Goal: Task Accomplishment & Management: Use online tool/utility

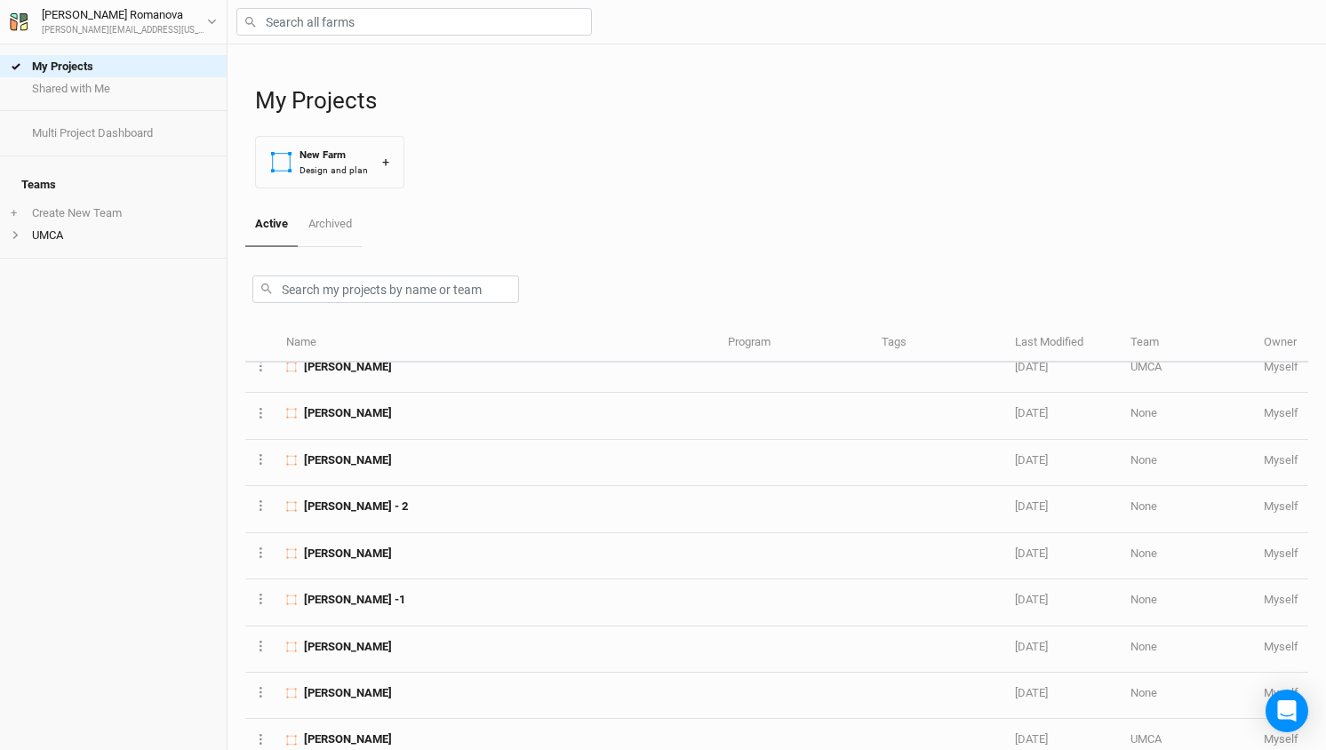
scroll to position [252, 0]
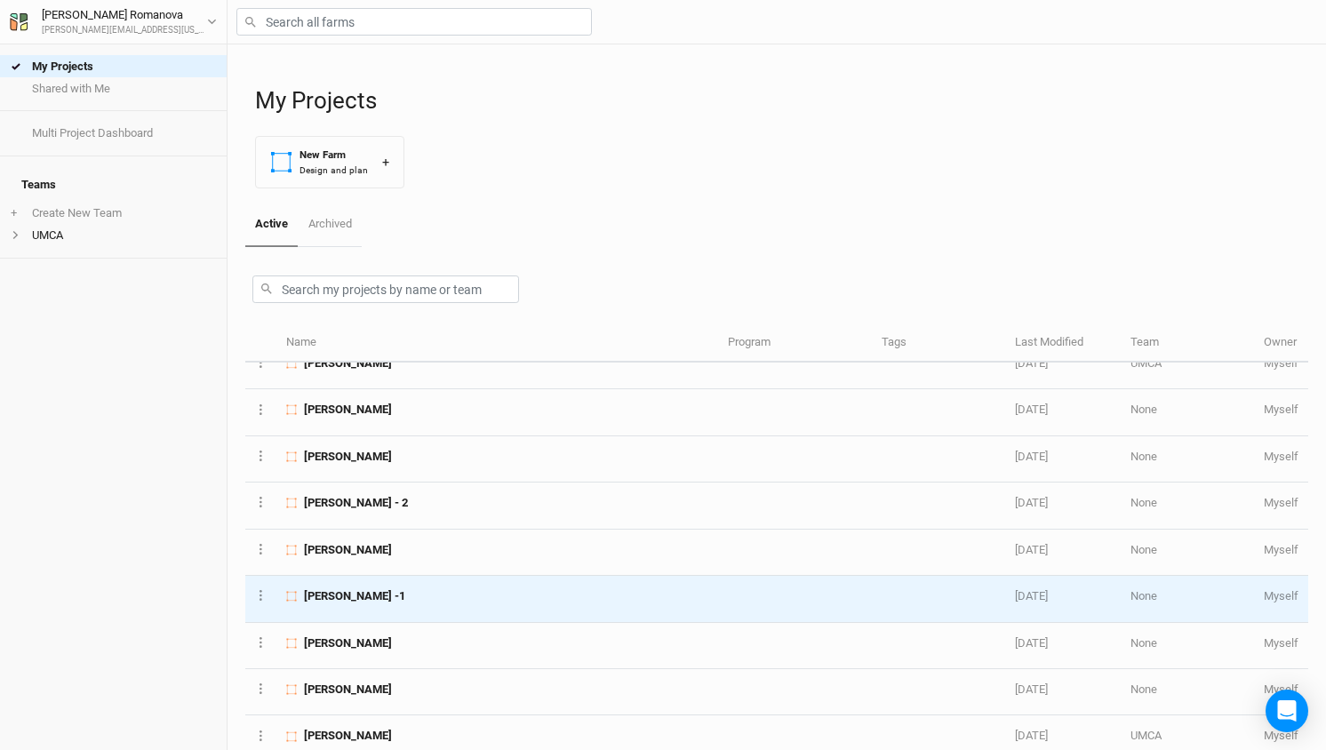
click at [332, 594] on span "[PERSON_NAME] -1" at bounding box center [354, 596] width 101 height 16
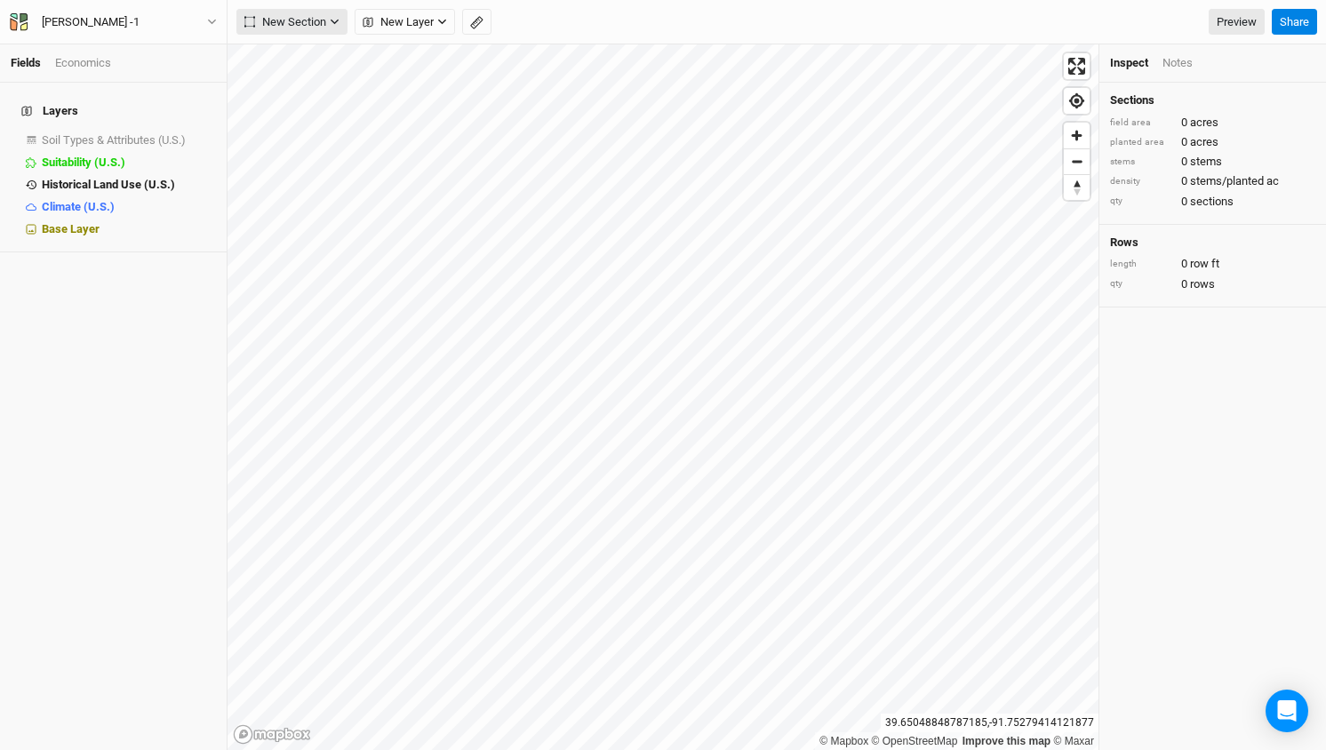
click at [322, 18] on span "New Section" at bounding box center [285, 22] width 82 height 18
click at [298, 53] on div "Grid" at bounding box center [288, 58] width 27 height 20
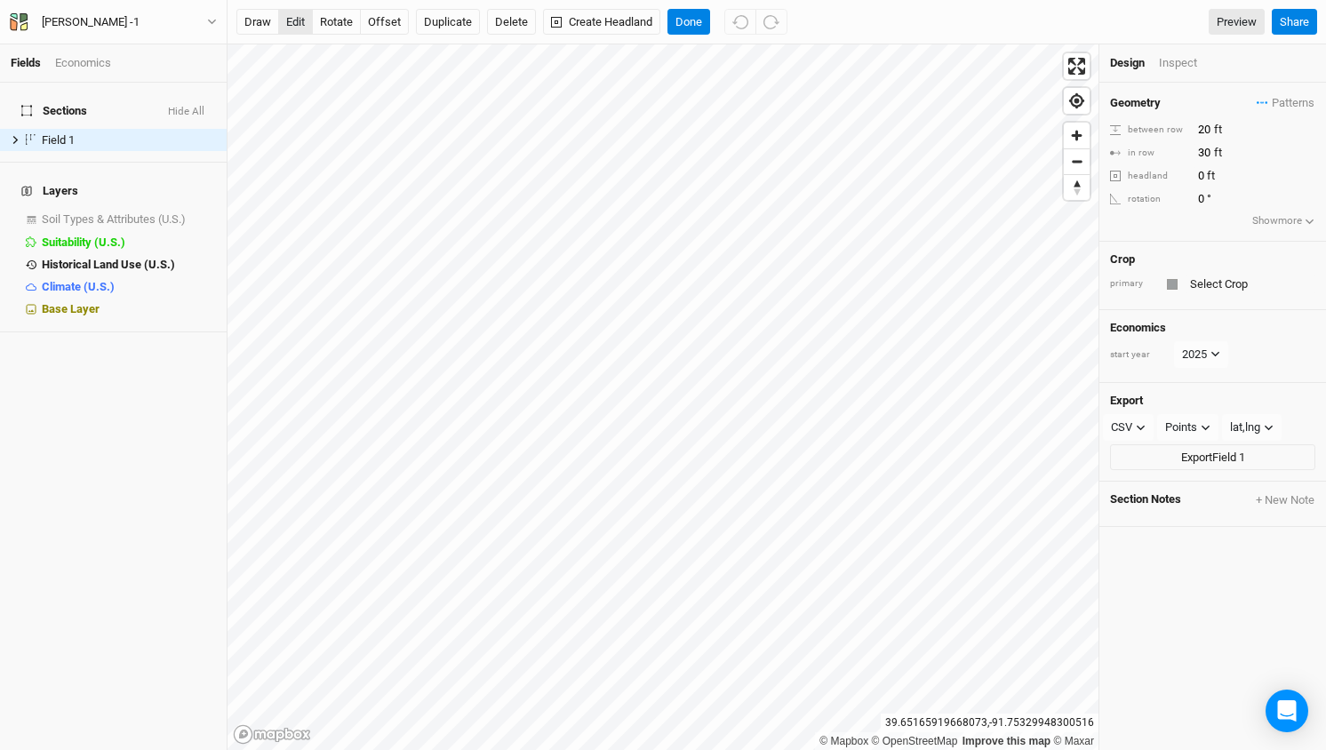
click at [300, 20] on button "edit" at bounding box center [295, 22] width 35 height 27
click at [1219, 124] on input "20" at bounding box center [1270, 130] width 155 height 20
type input "60"
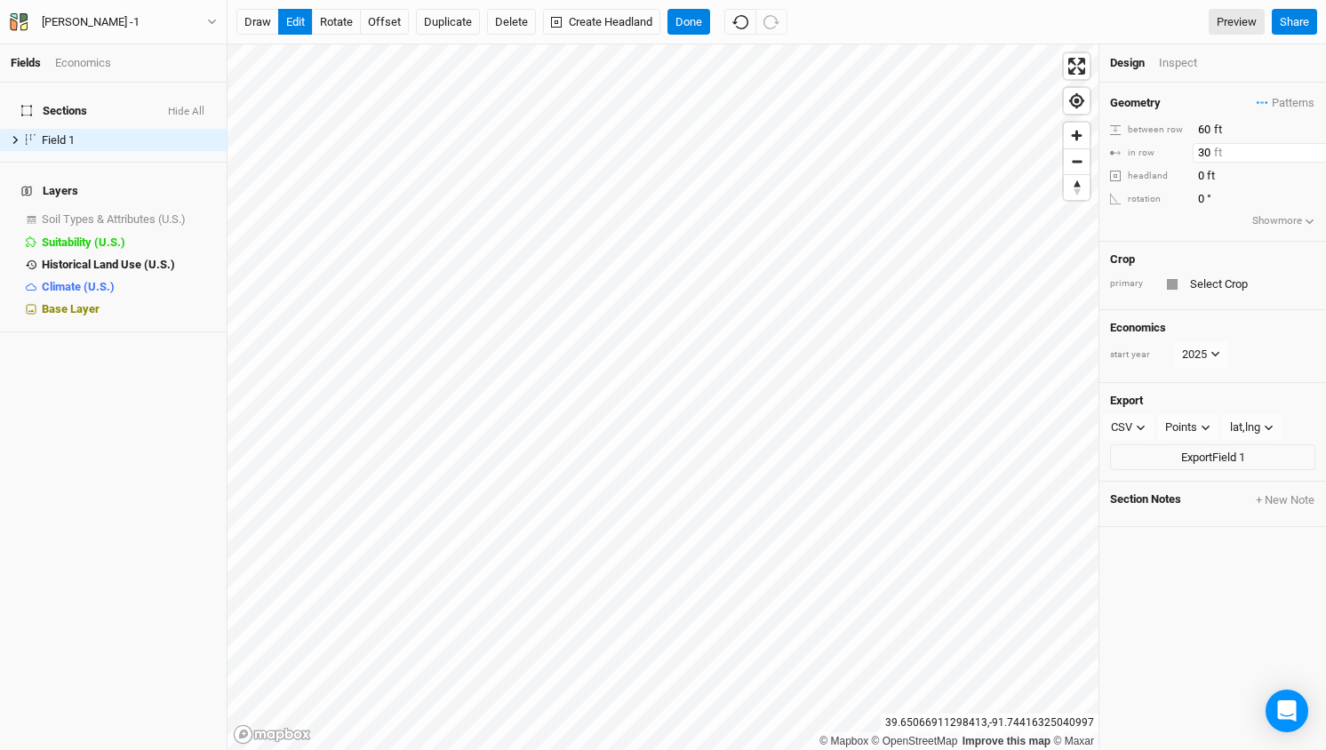
click at [1208, 148] on input "30" at bounding box center [1270, 153] width 155 height 20
type input "60"
click at [1203, 246] on div "Crop primary" at bounding box center [1213, 276] width 227 height 68
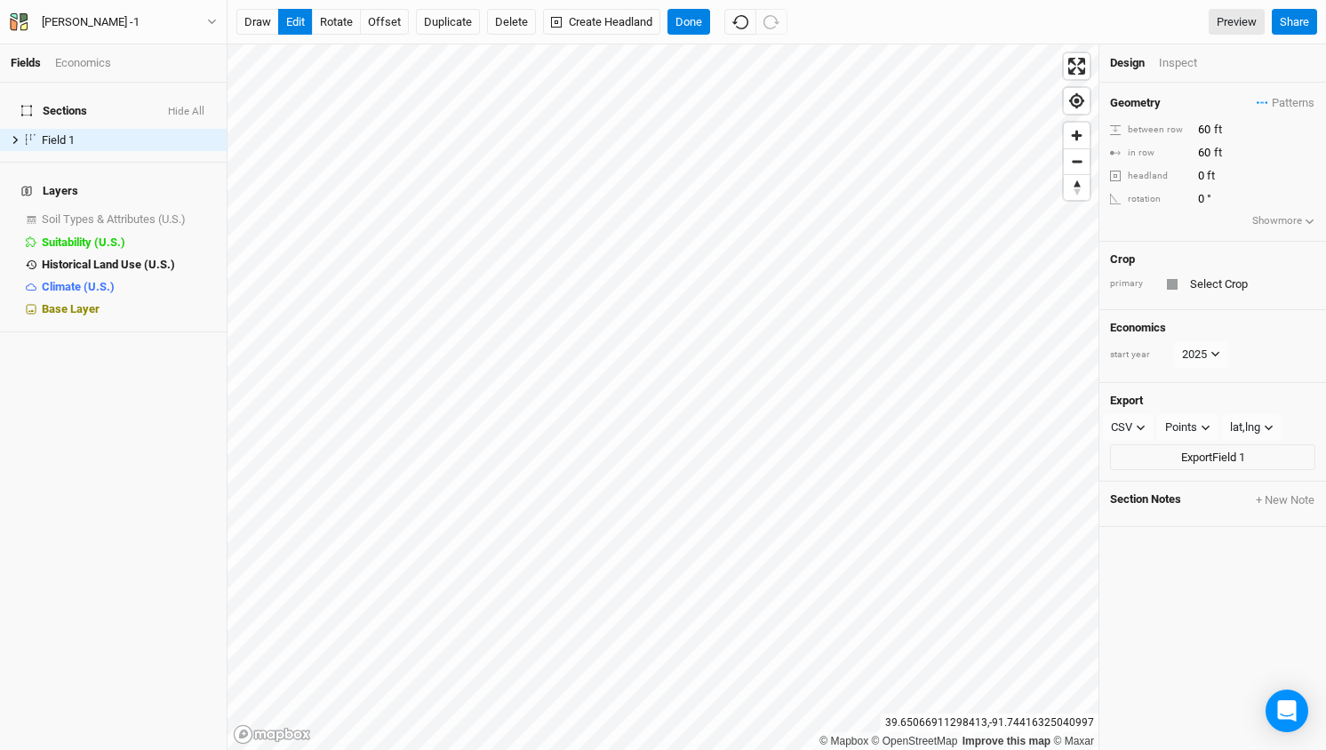
click at [1235, 67] on li "Inspect" at bounding box center [1197, 63] width 77 height 16
click at [1189, 59] on div "Inspect" at bounding box center [1190, 63] width 63 height 16
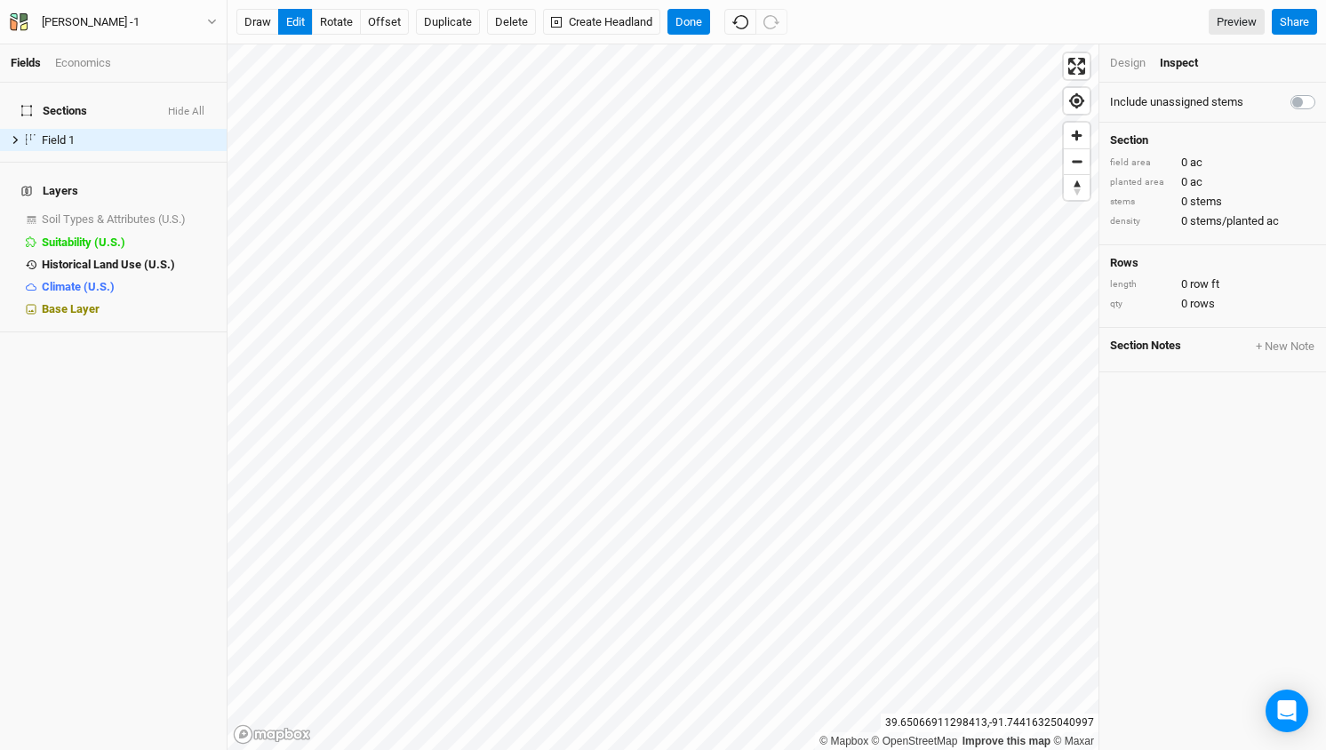
click at [1128, 61] on div "Design" at bounding box center [1128, 63] width 36 height 16
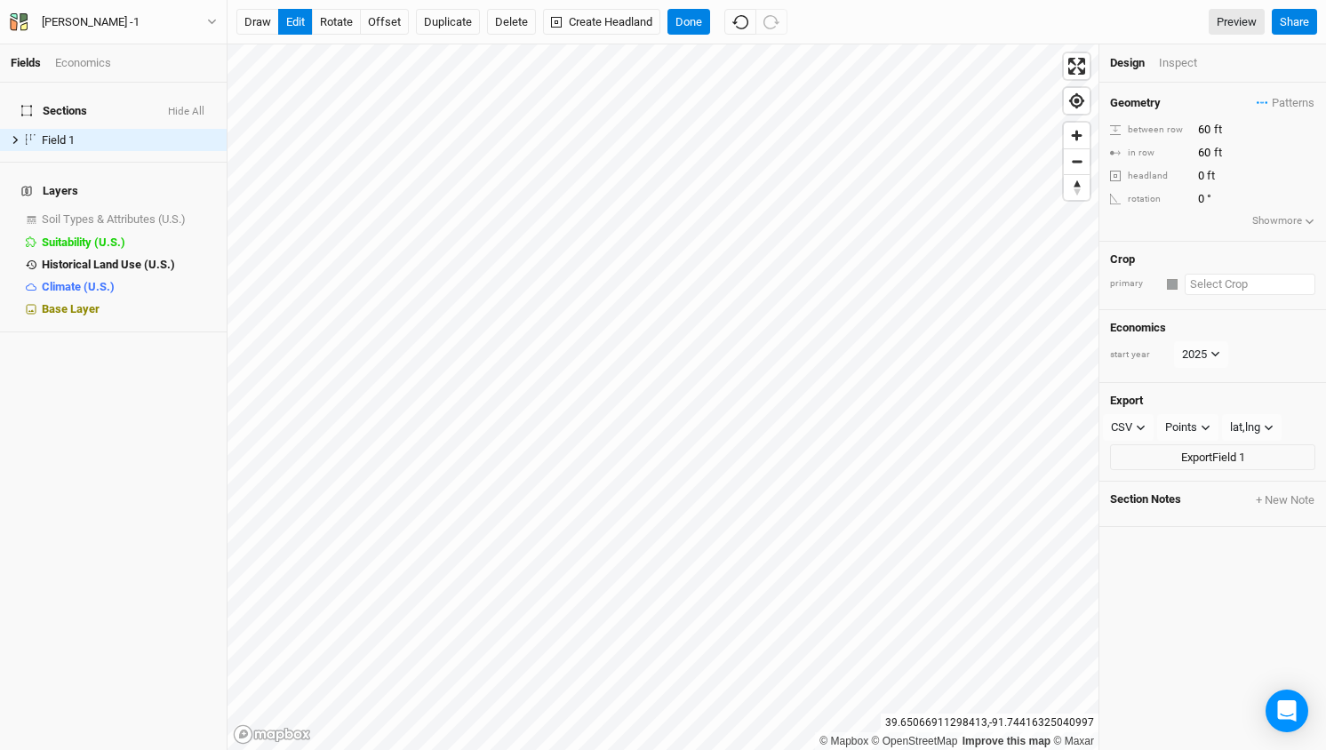
click at [1221, 290] on input "text" at bounding box center [1250, 284] width 131 height 21
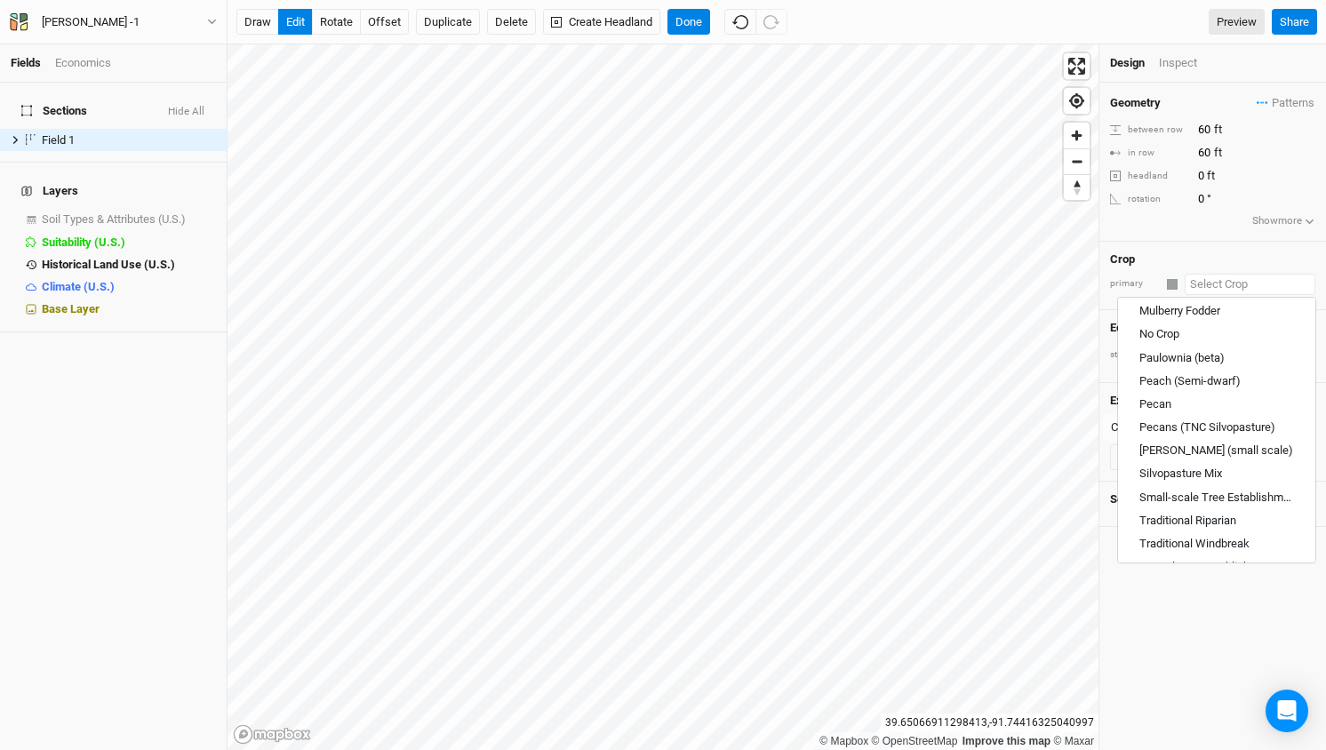
scroll to position [894, 0]
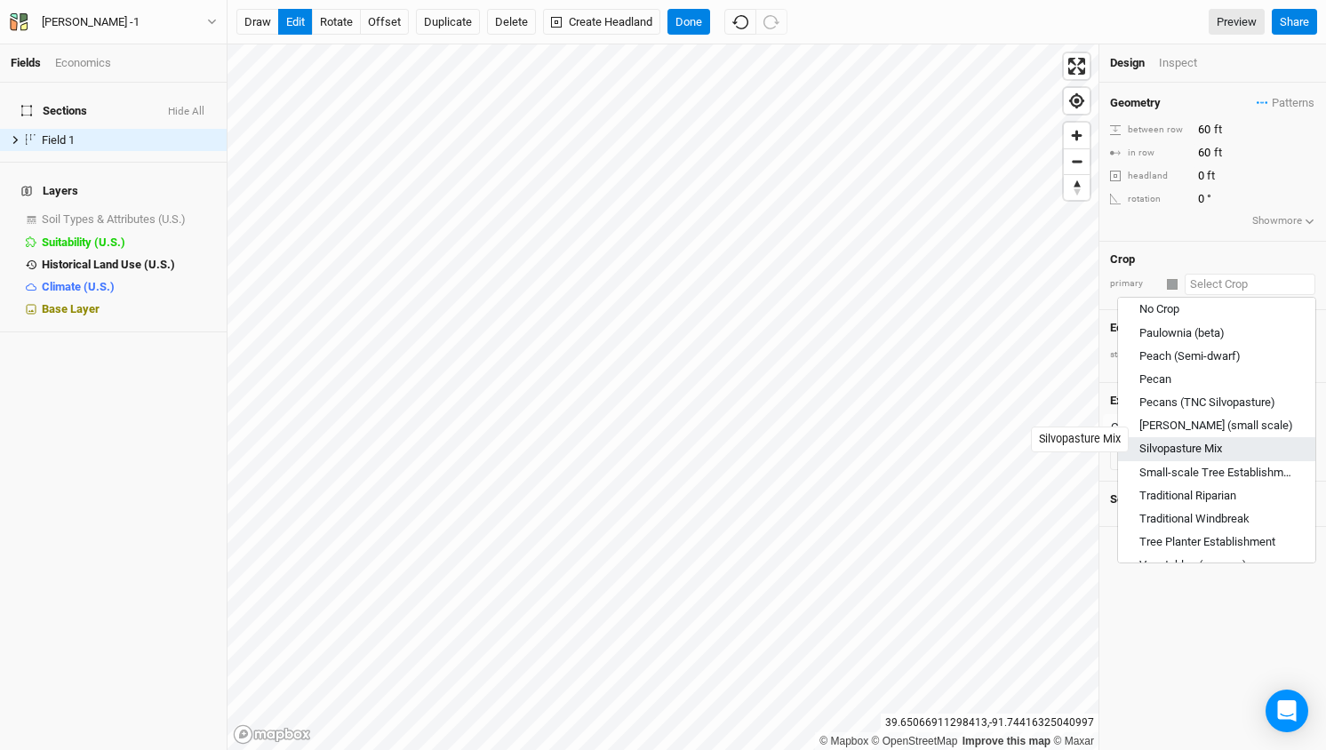
click at [1213, 441] on div "Silvopasture Mix" at bounding box center [1181, 449] width 83 height 16
type input "Silvopasture Mix"
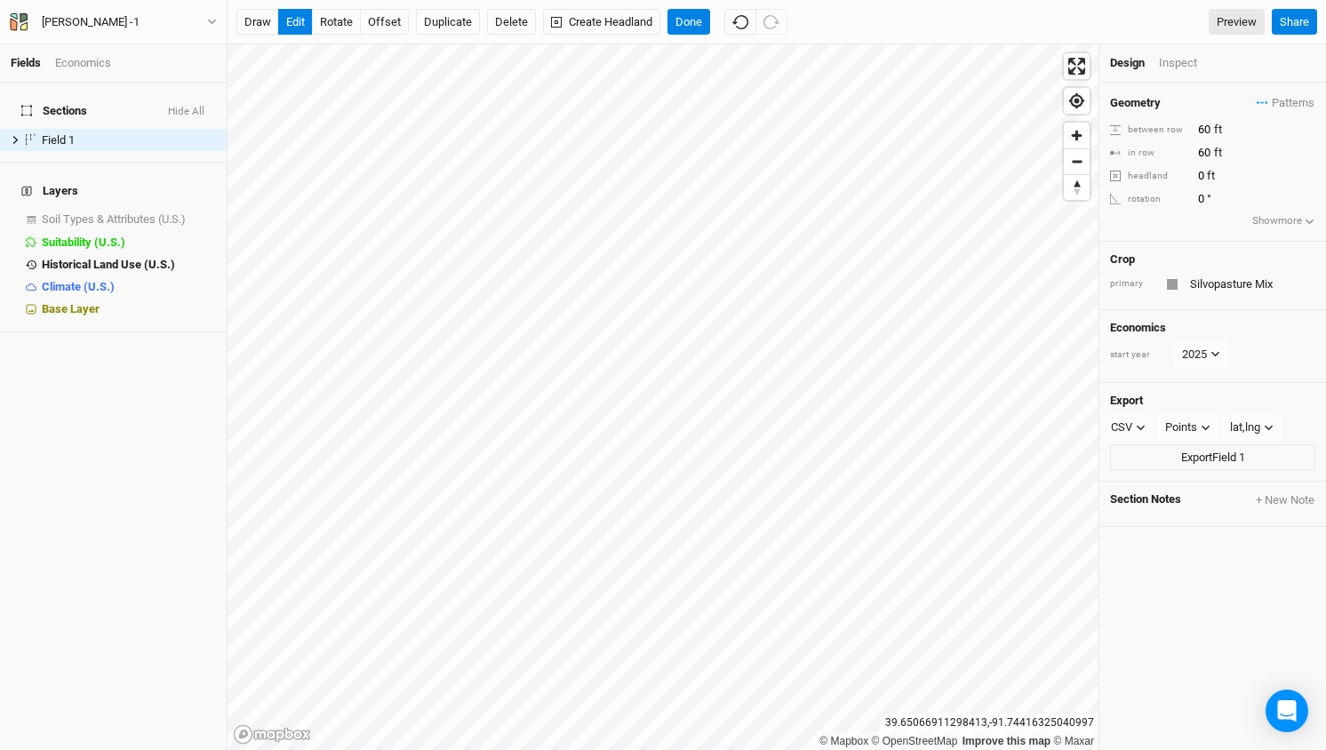
type input "40"
click at [1197, 626] on div "Geometry Patterns ＋ New in-row pattern between row 40 ft in row 40 ft headland …" at bounding box center [1213, 417] width 227 height 668
click at [1166, 66] on div "Inspect" at bounding box center [1190, 63] width 63 height 16
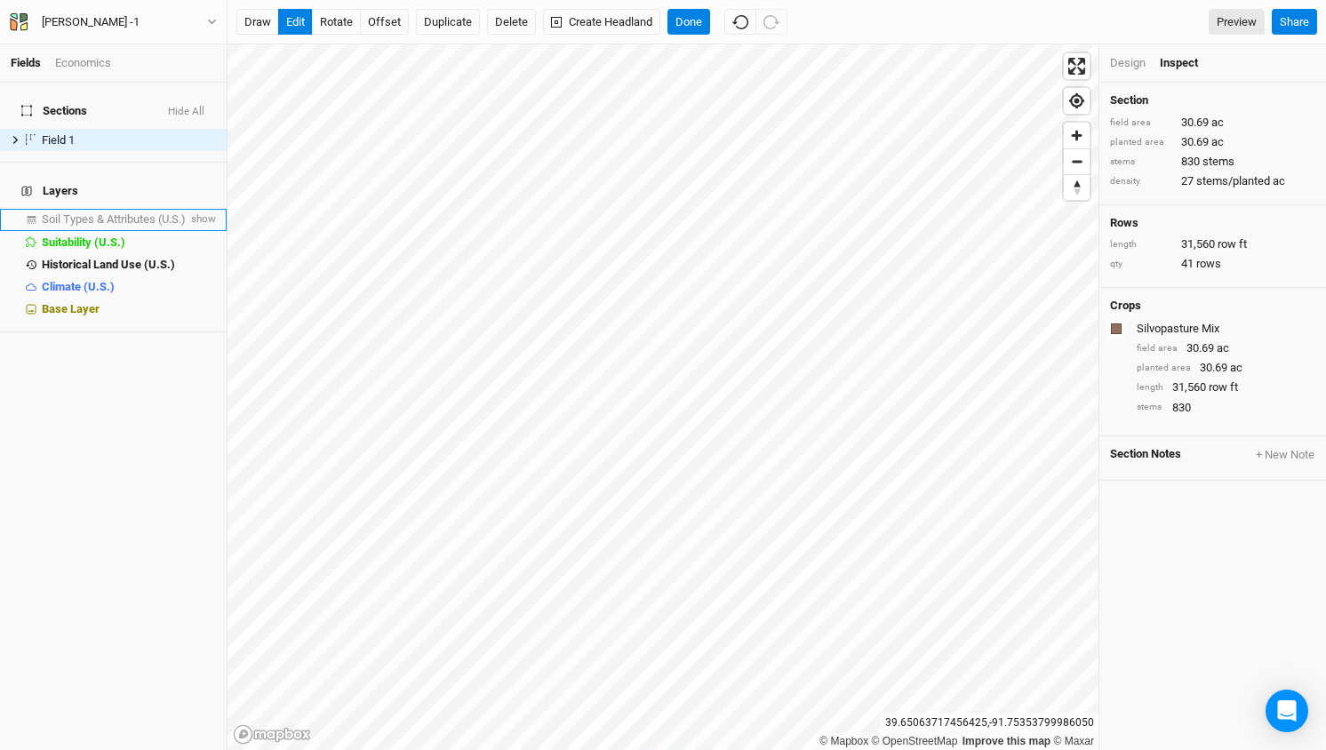
click at [143, 212] on span "Soil Types & Attributes (U.S.)" at bounding box center [114, 218] width 144 height 13
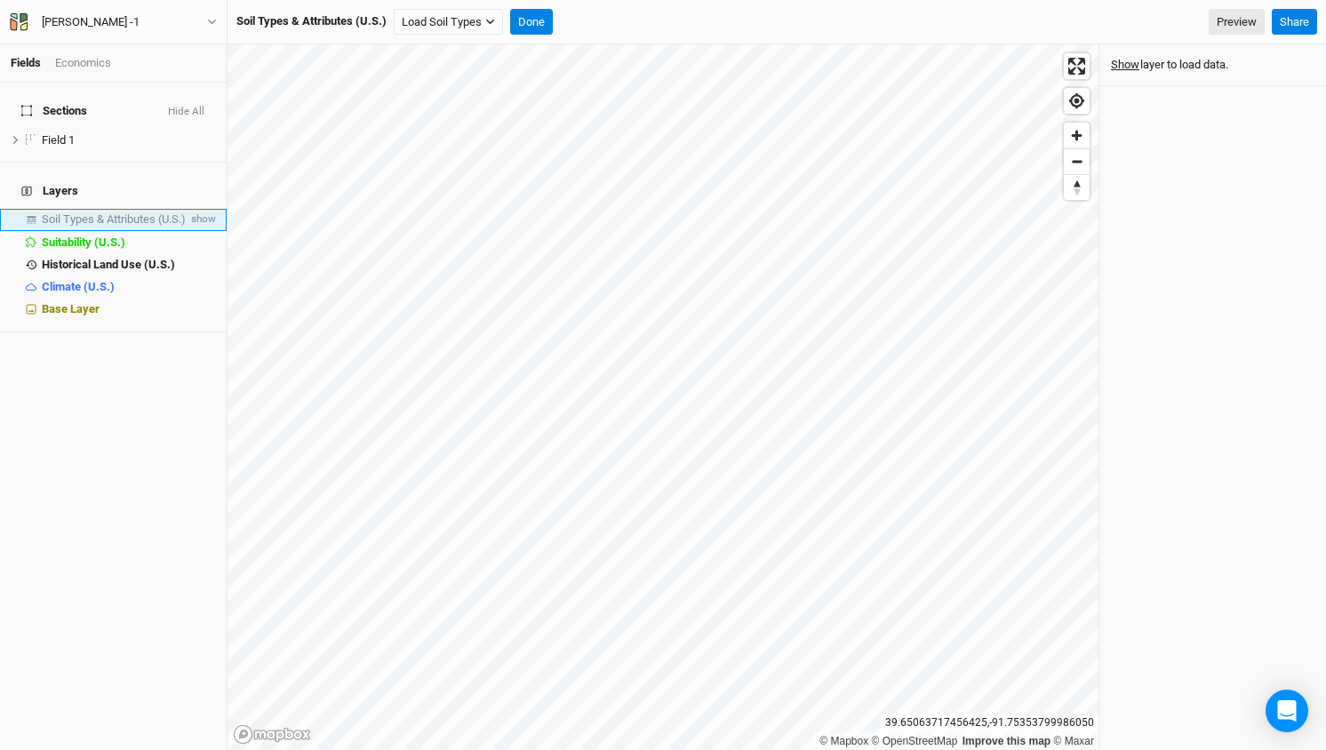
click at [144, 212] on span "Soil Types & Attributes (U.S.)" at bounding box center [114, 218] width 144 height 13
click at [207, 209] on span "show" at bounding box center [202, 220] width 28 height 22
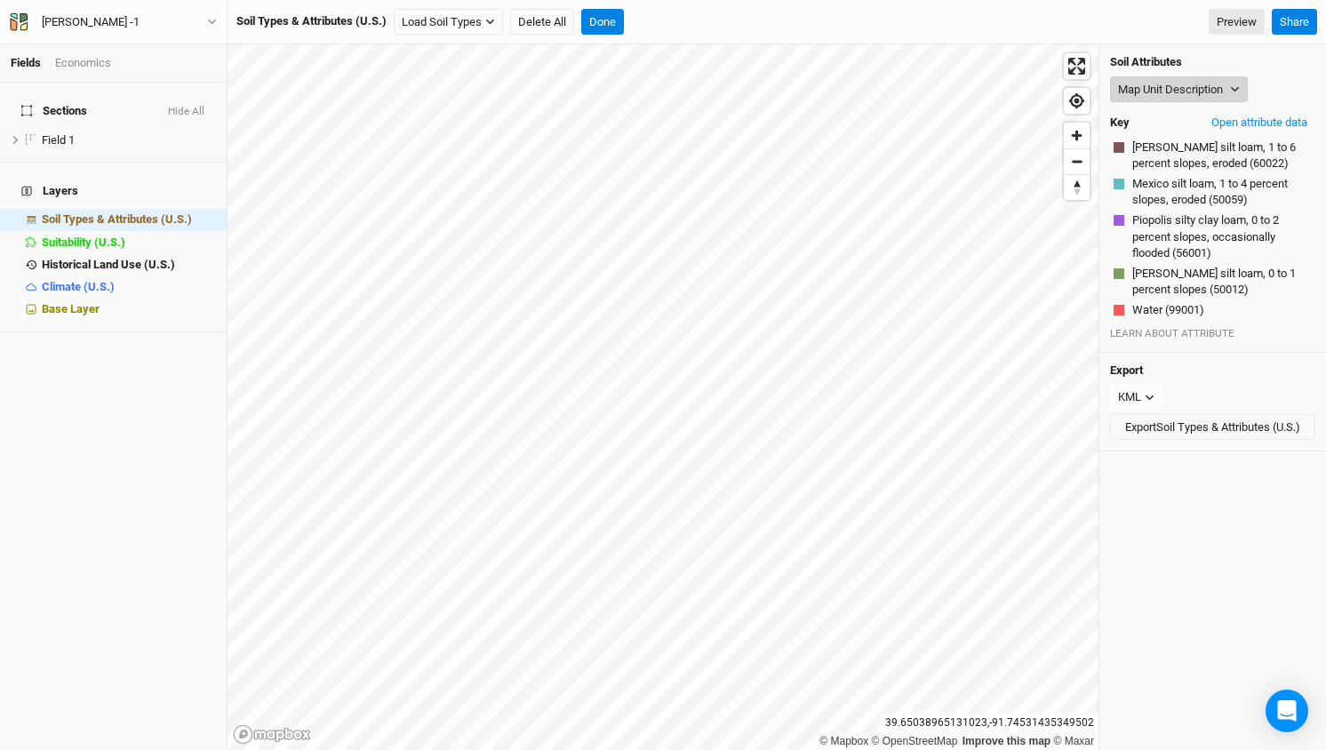
click at [1242, 94] on button "Map Unit Description" at bounding box center [1179, 89] width 138 height 27
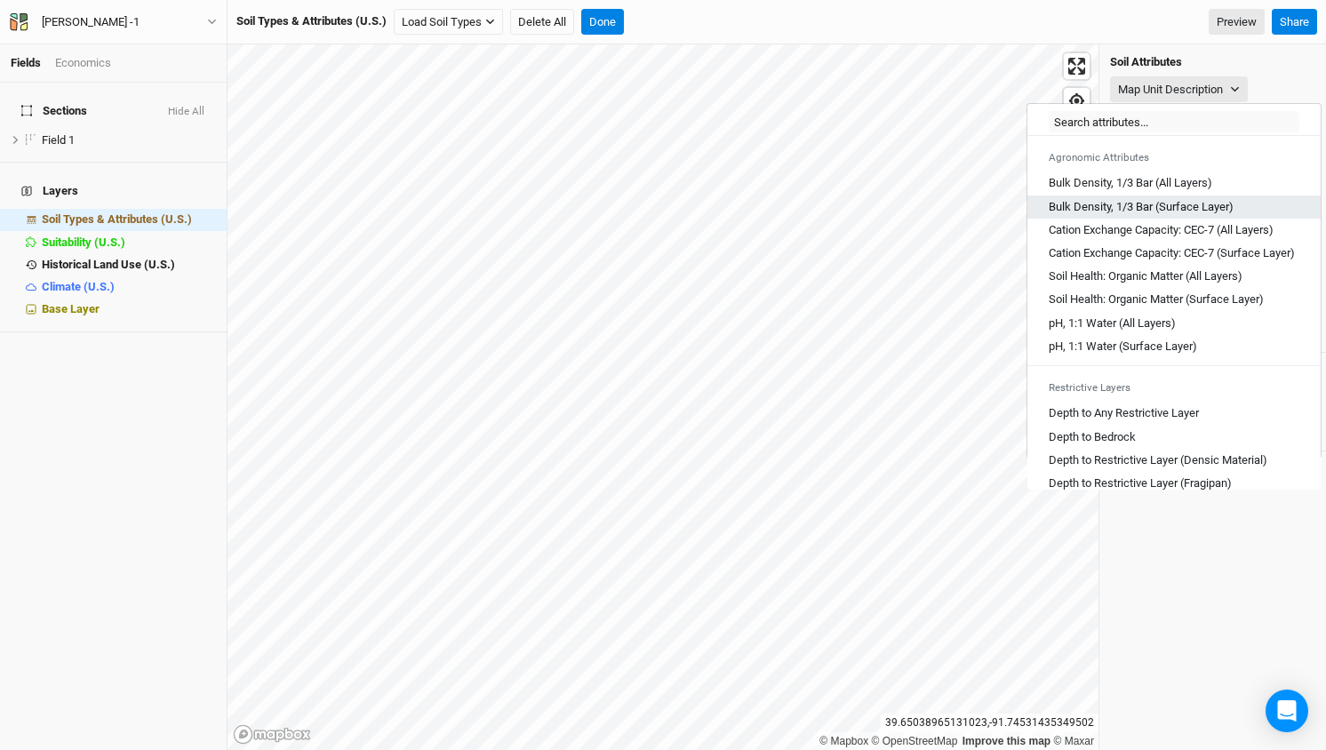
scroll to position [292, 0]
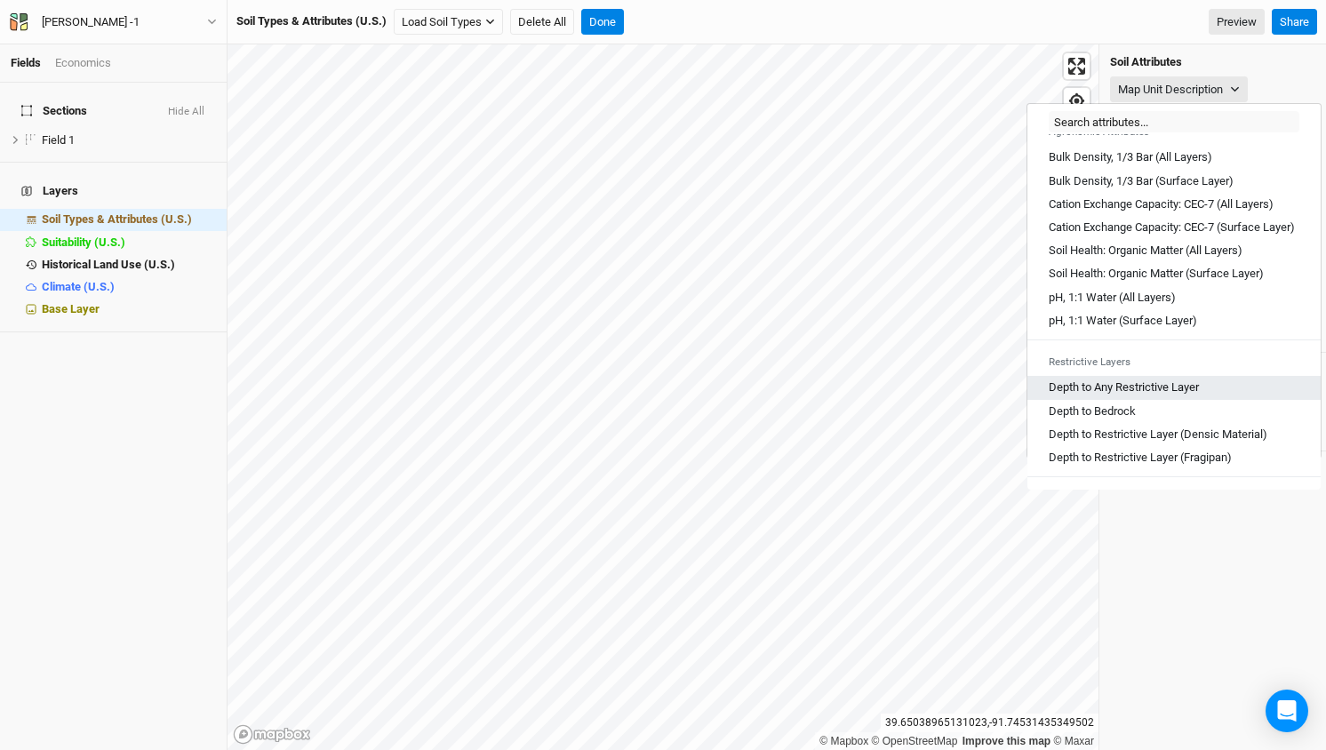
click at [1158, 396] on Layer "Depth to Any Restrictive Layer" at bounding box center [1124, 388] width 150 height 16
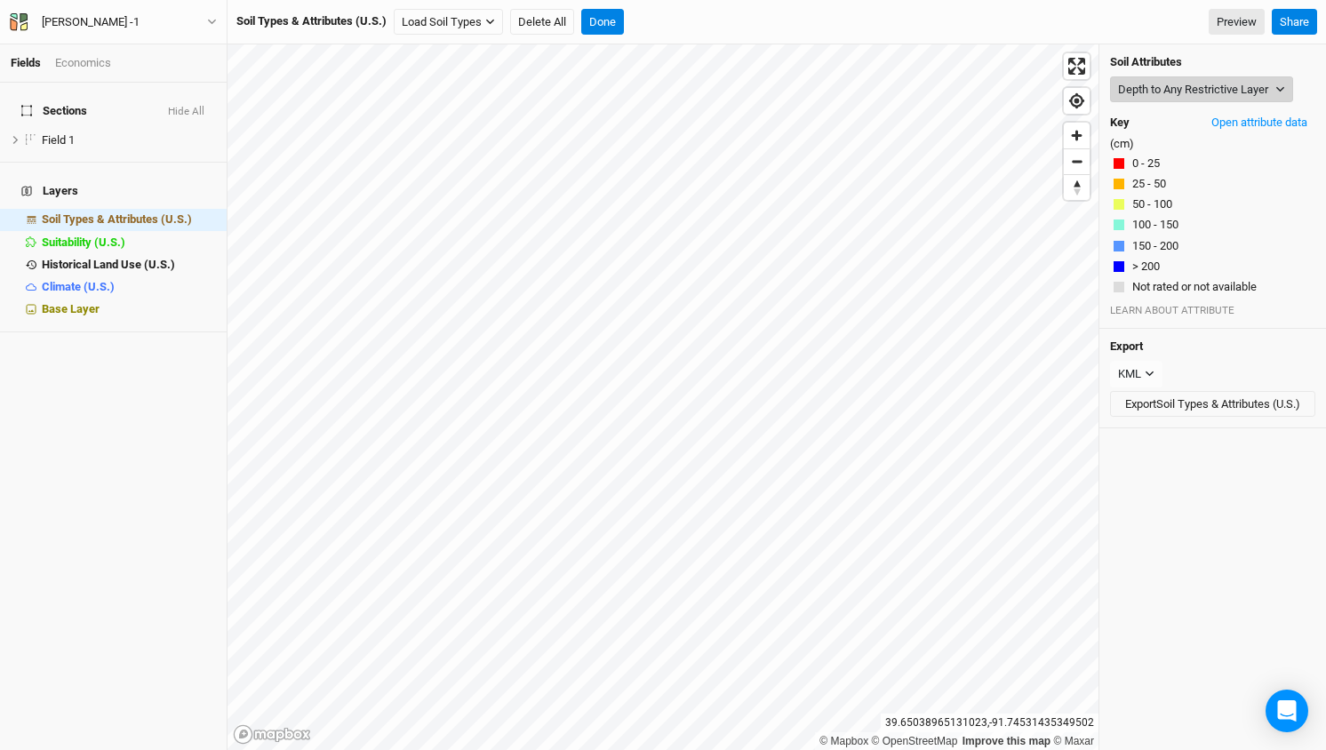
click at [1274, 86] on button "Depth to Any Restrictive Layer" at bounding box center [1201, 89] width 183 height 27
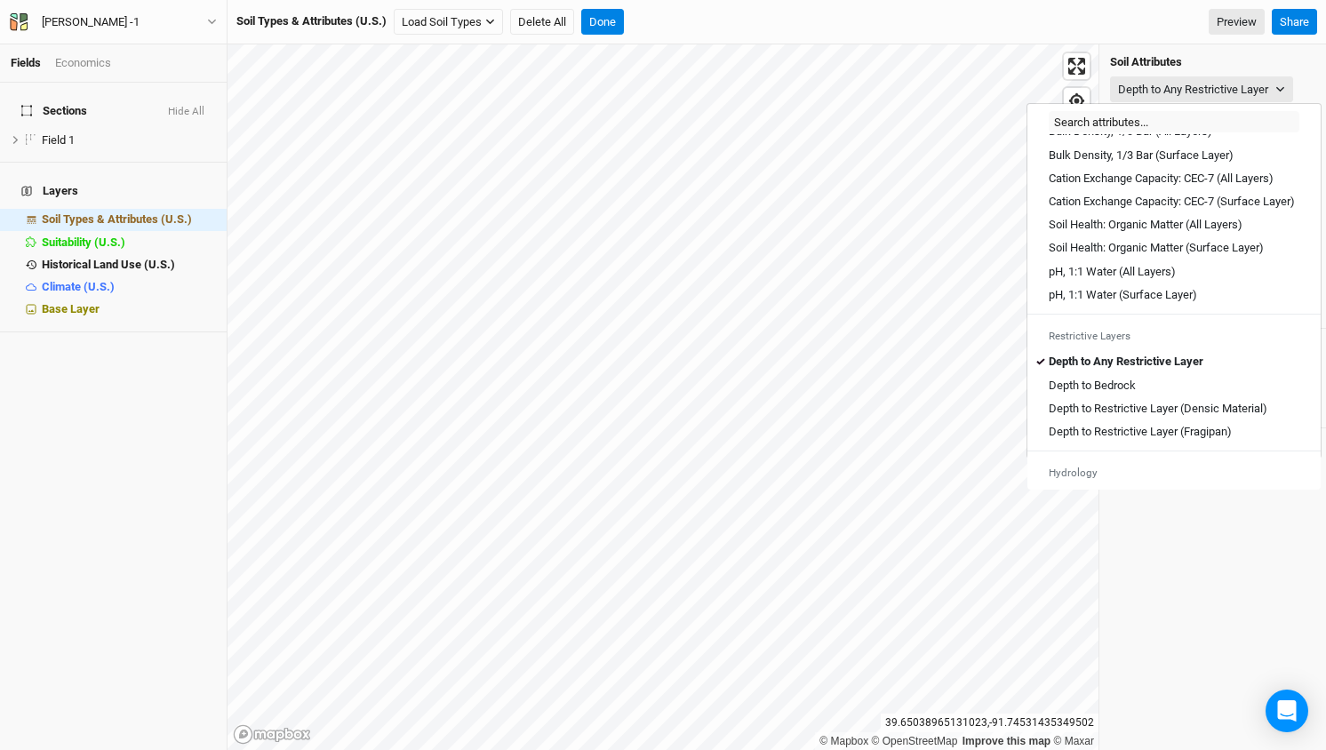
scroll to position [324, 0]
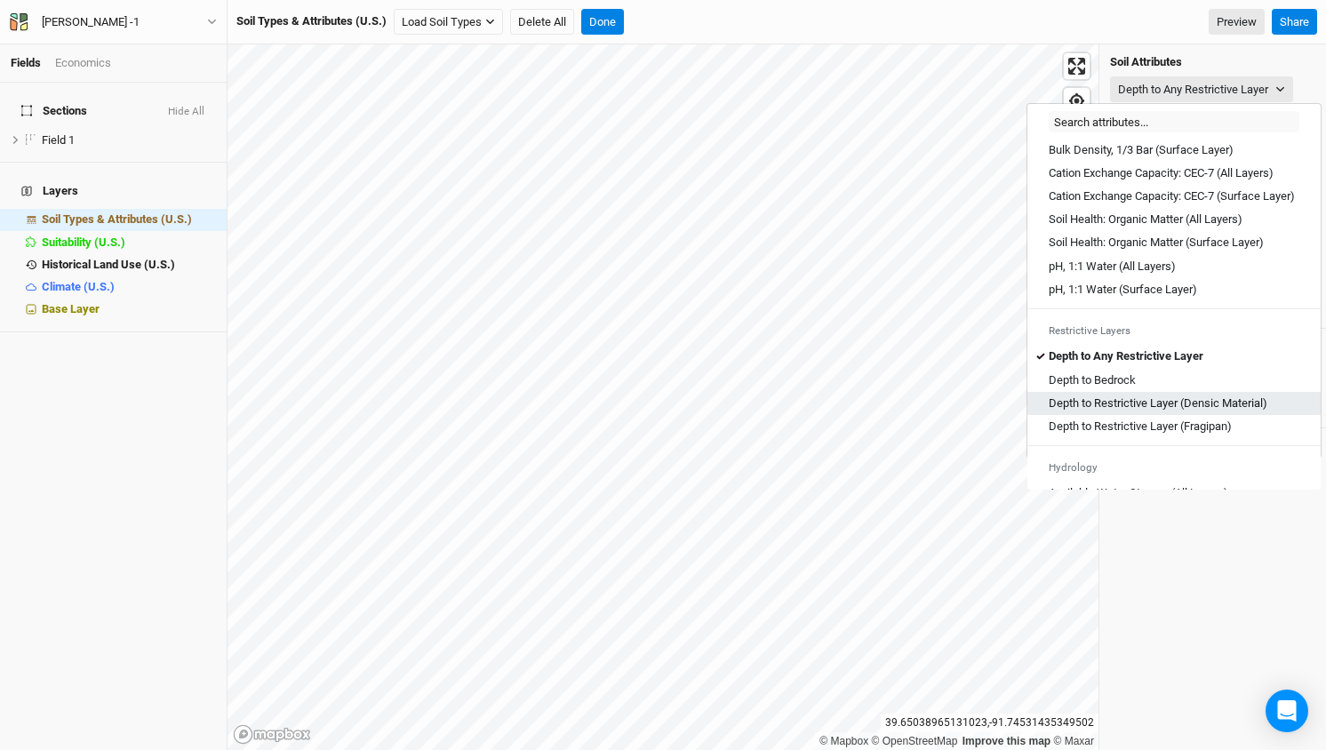
click at [1217, 412] on Material\) "Depth to Restrictive Layer (Densic Material)" at bounding box center [1158, 404] width 219 height 16
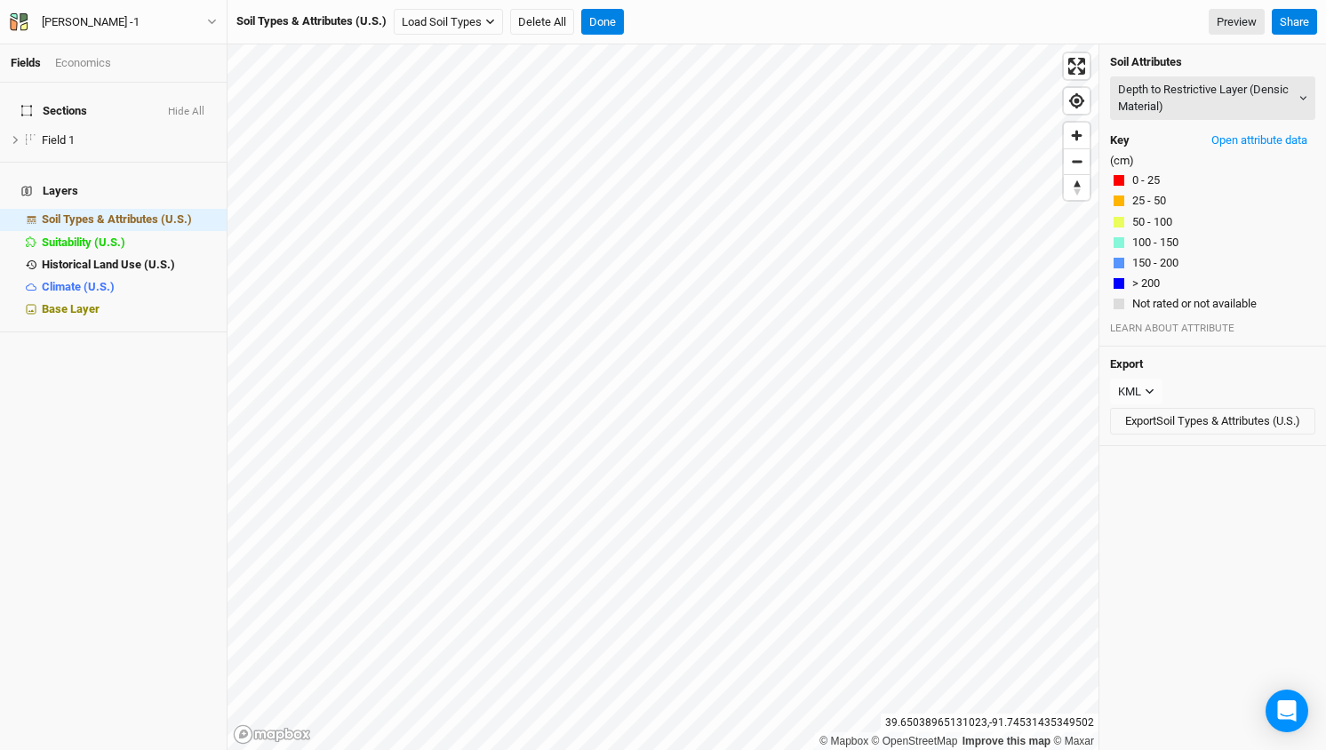
scroll to position [0, 0]
click at [1223, 93] on button "Depth to Restrictive Layer (Densic Material)" at bounding box center [1212, 98] width 205 height 44
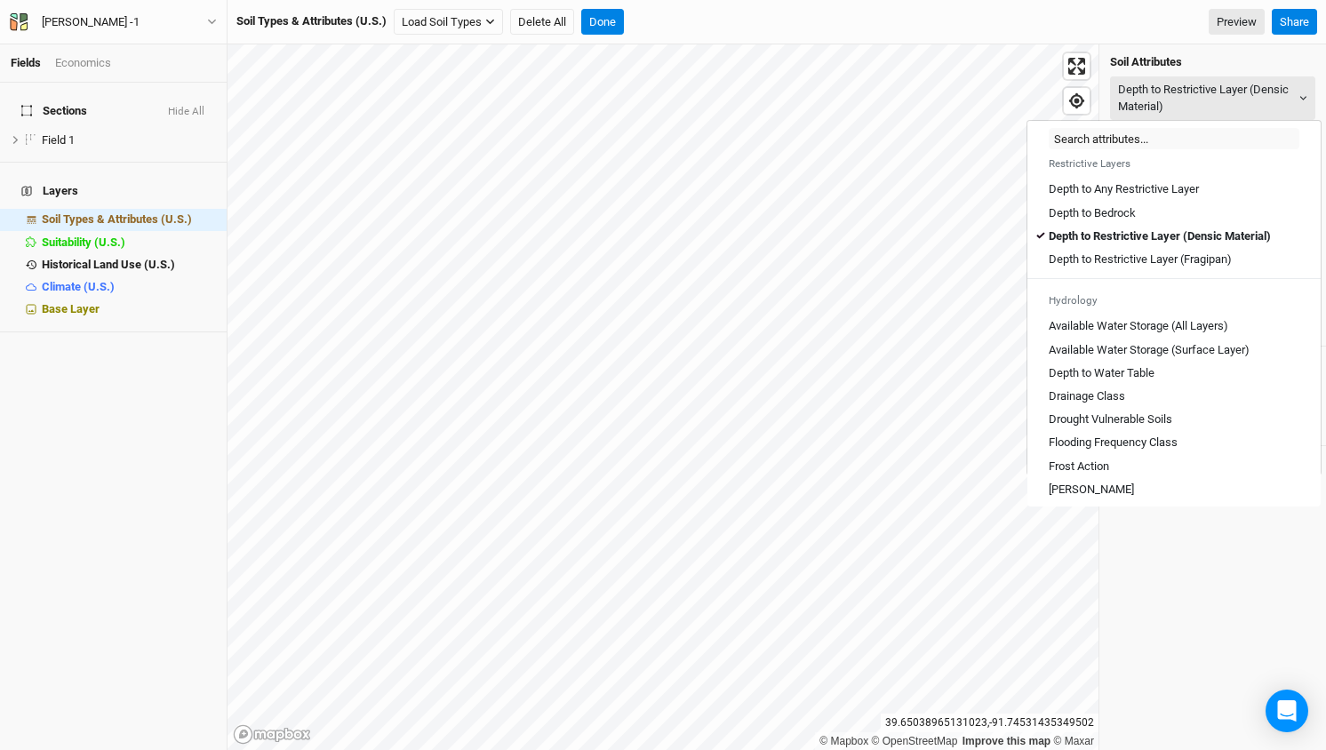
scroll to position [510, 0]
click at [1127, 379] on Table "Depth to Water Table" at bounding box center [1102, 371] width 106 height 16
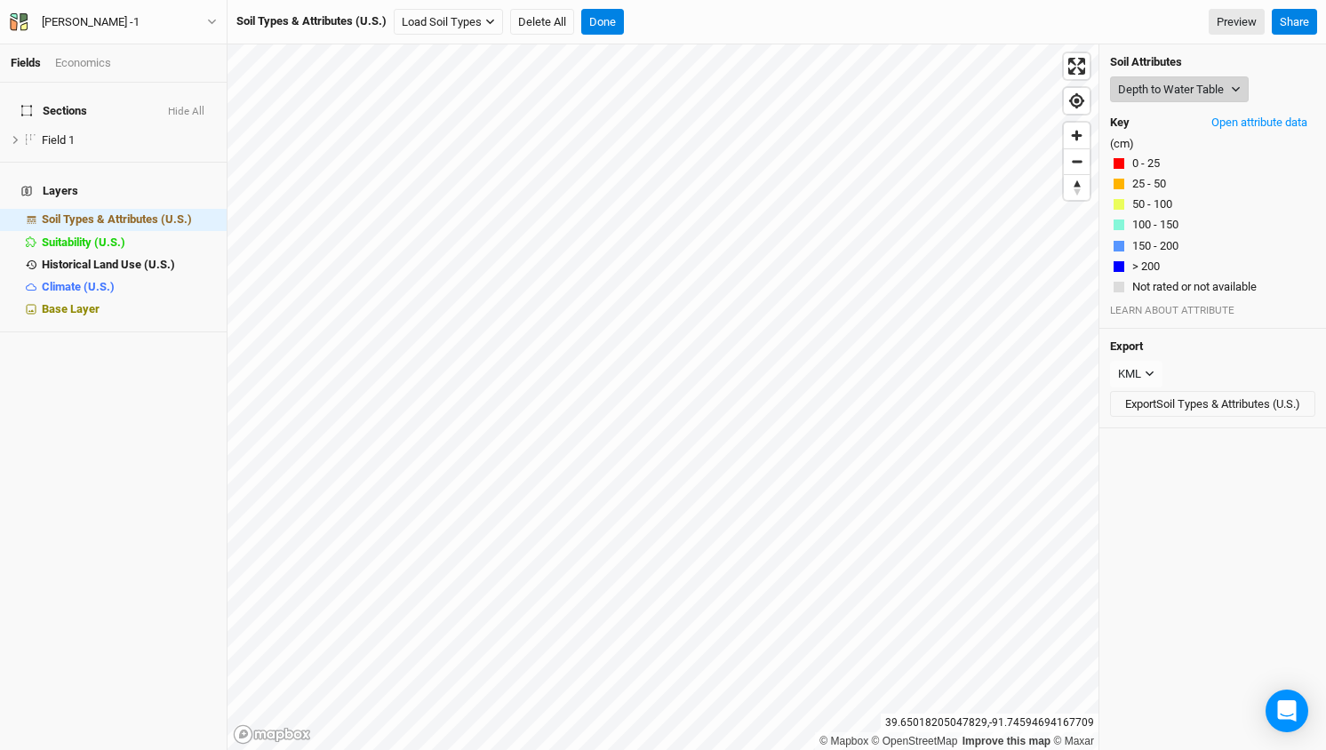
click at [1237, 87] on icon "button" at bounding box center [1236, 89] width 10 height 10
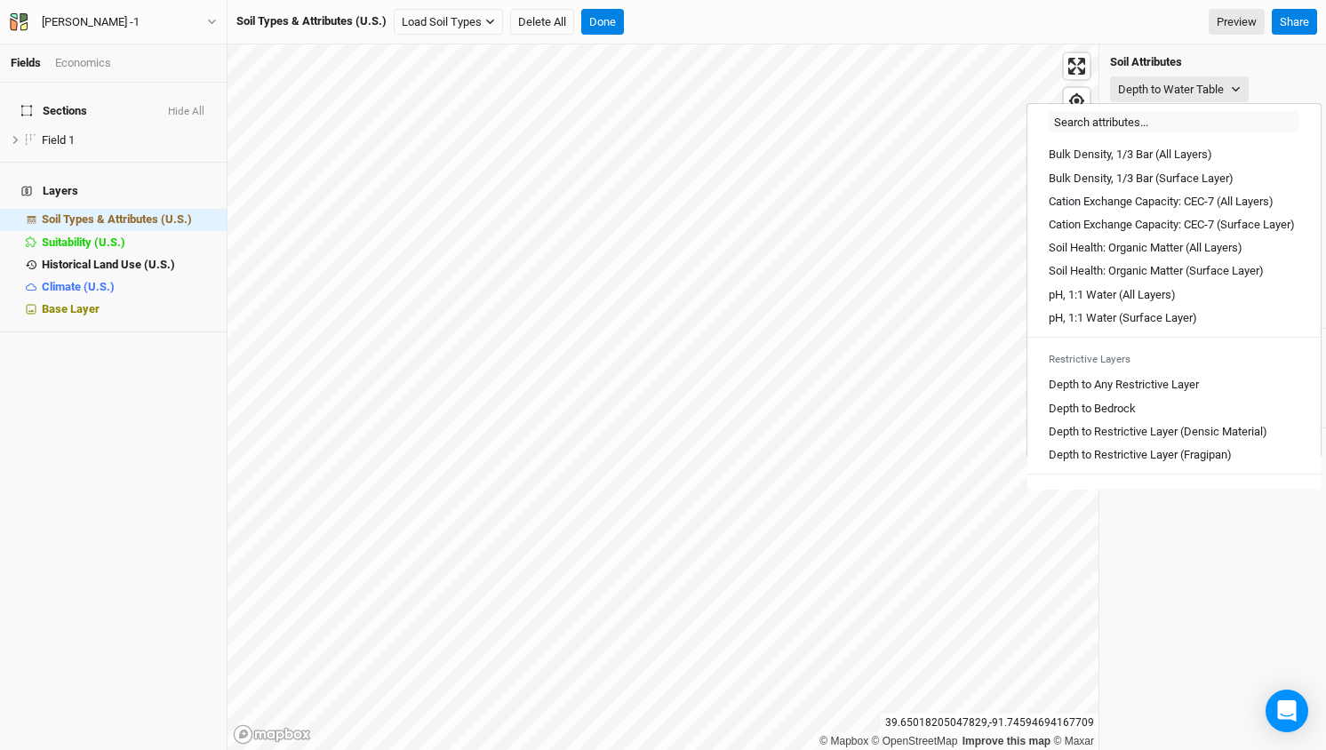
scroll to position [311, 0]
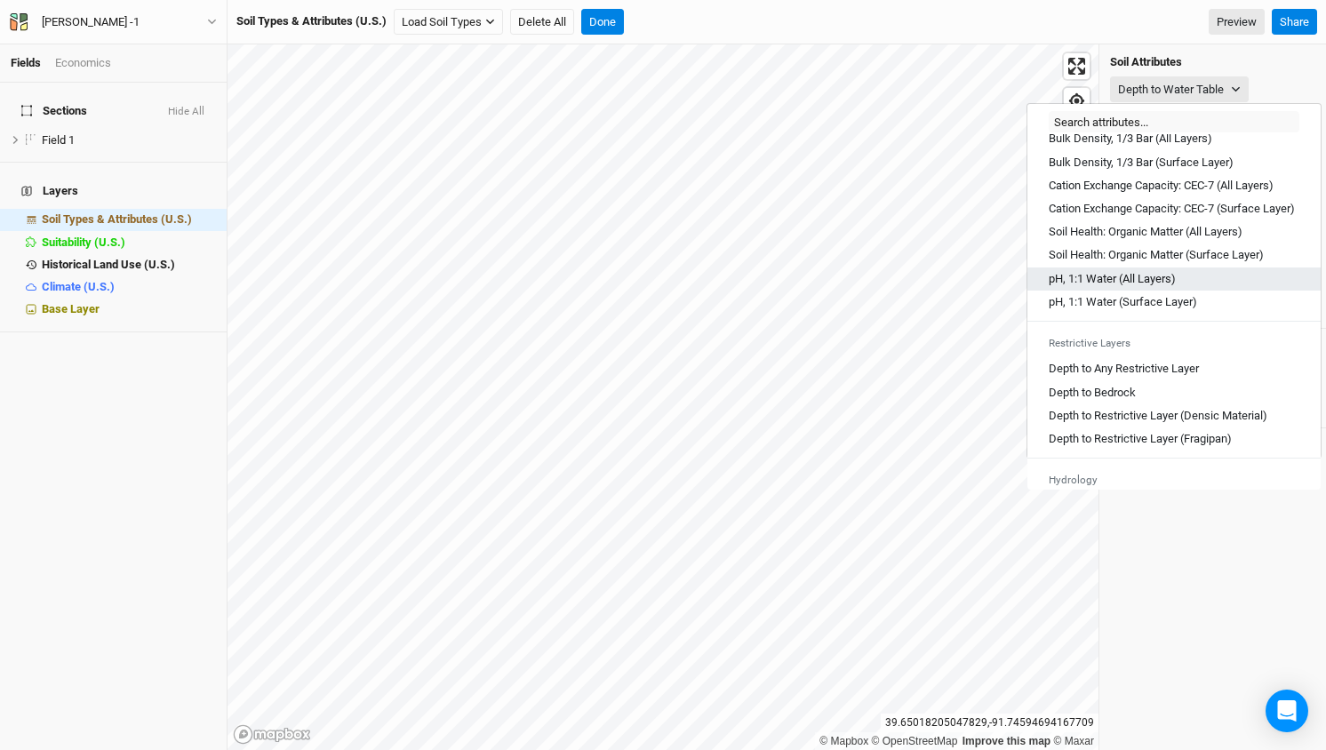
click at [1157, 285] on Layers\) "pH, 1:1 Water (All Layers)" at bounding box center [1112, 279] width 127 height 16
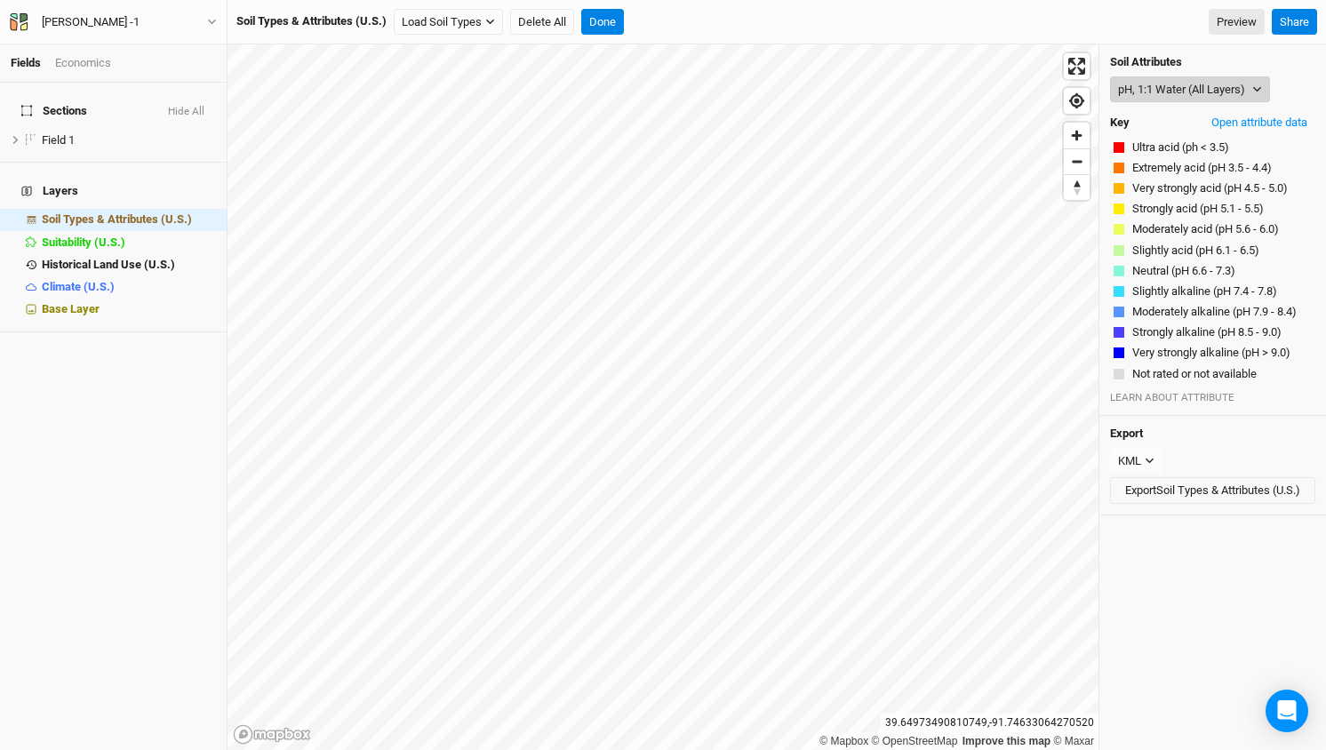
click at [1245, 88] on button "pH, 1:1 Water (All Layers)" at bounding box center [1190, 89] width 160 height 27
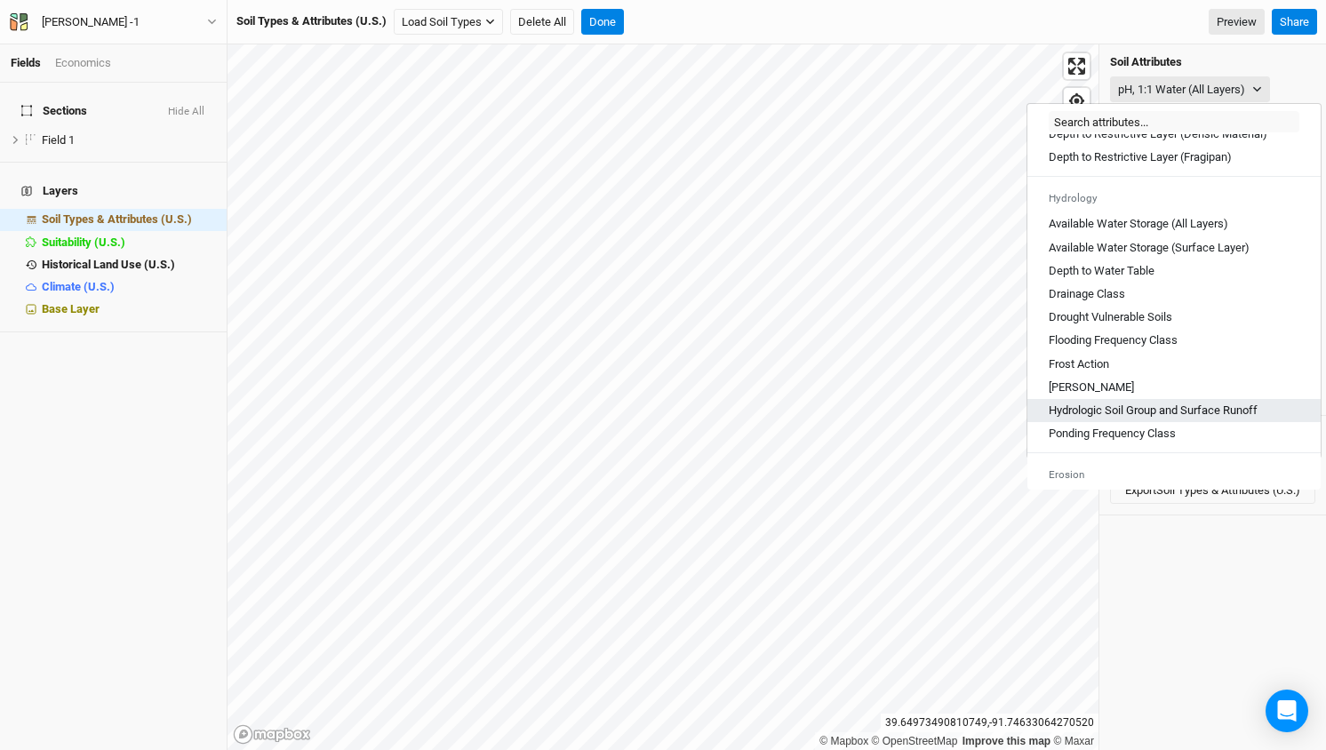
scroll to position [586, 0]
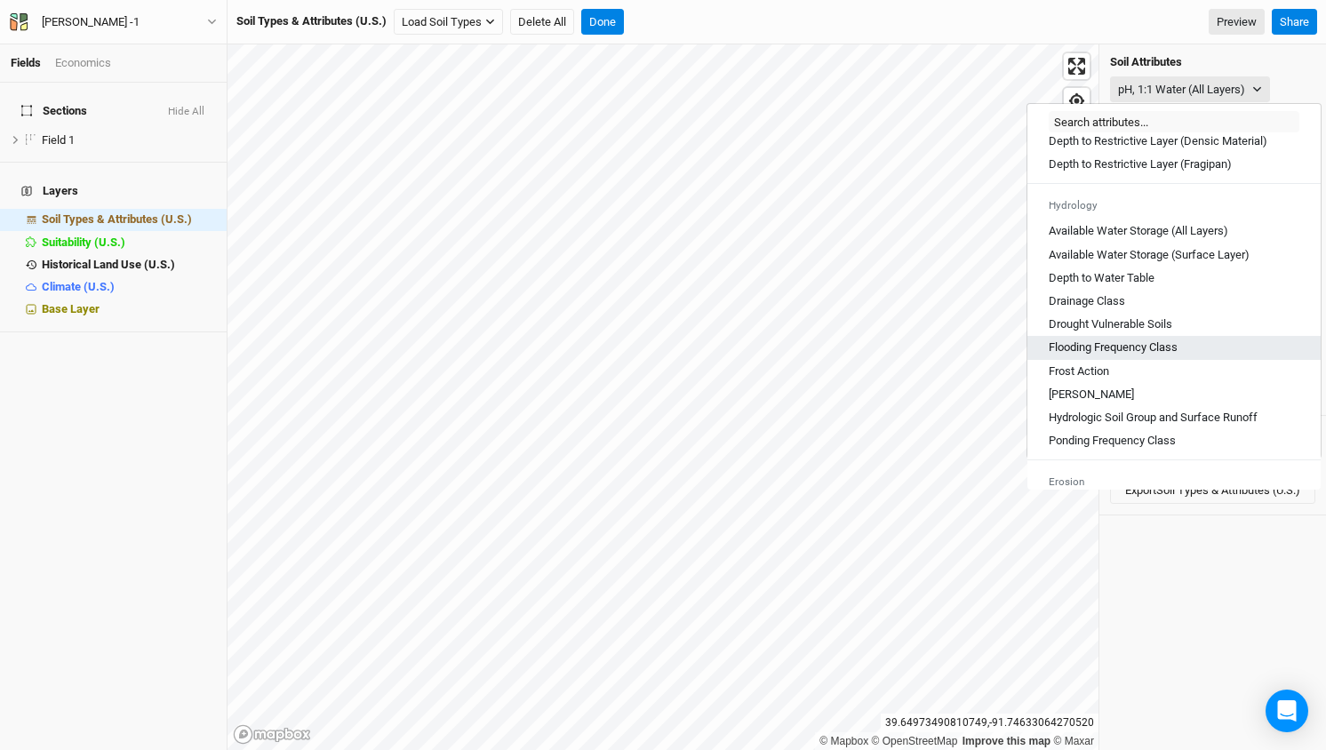
click at [1116, 356] on Class "Flooding Frequency Class" at bounding box center [1113, 348] width 129 height 16
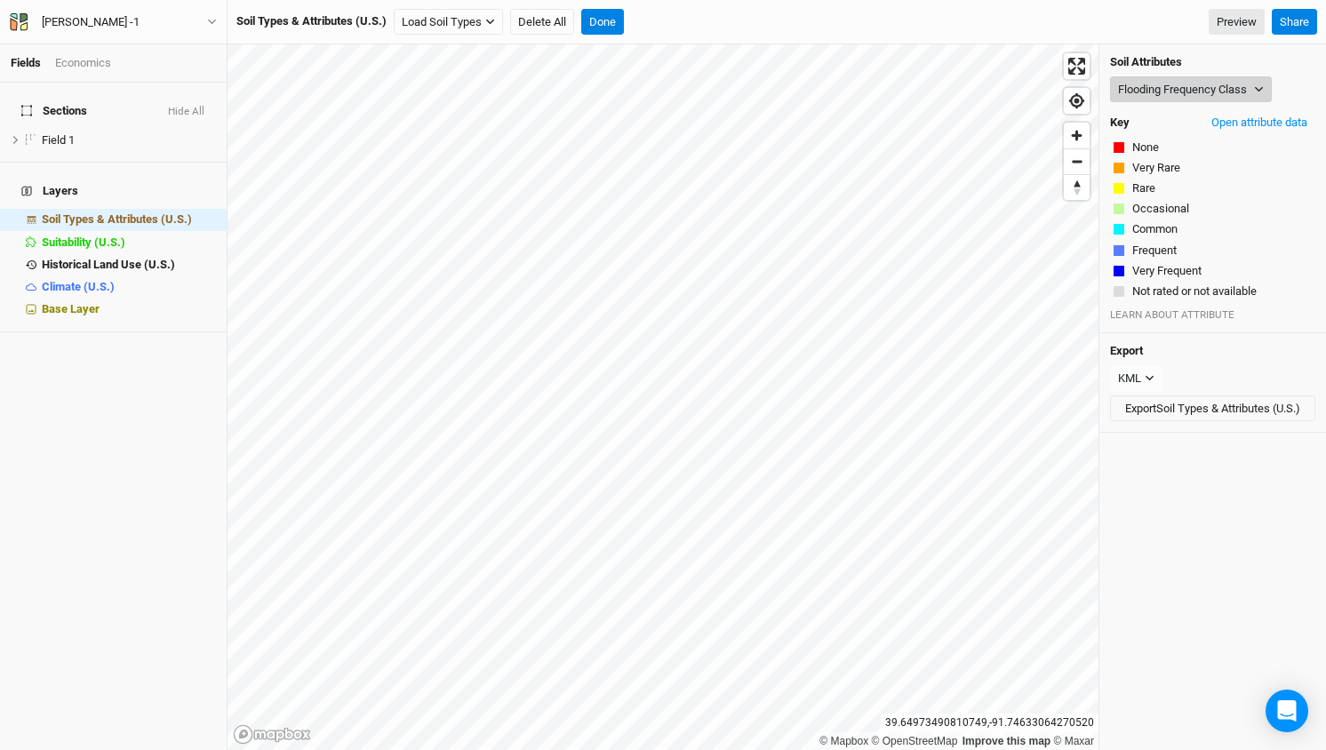
click at [1236, 90] on button "Flooding Frequency Class" at bounding box center [1191, 89] width 162 height 27
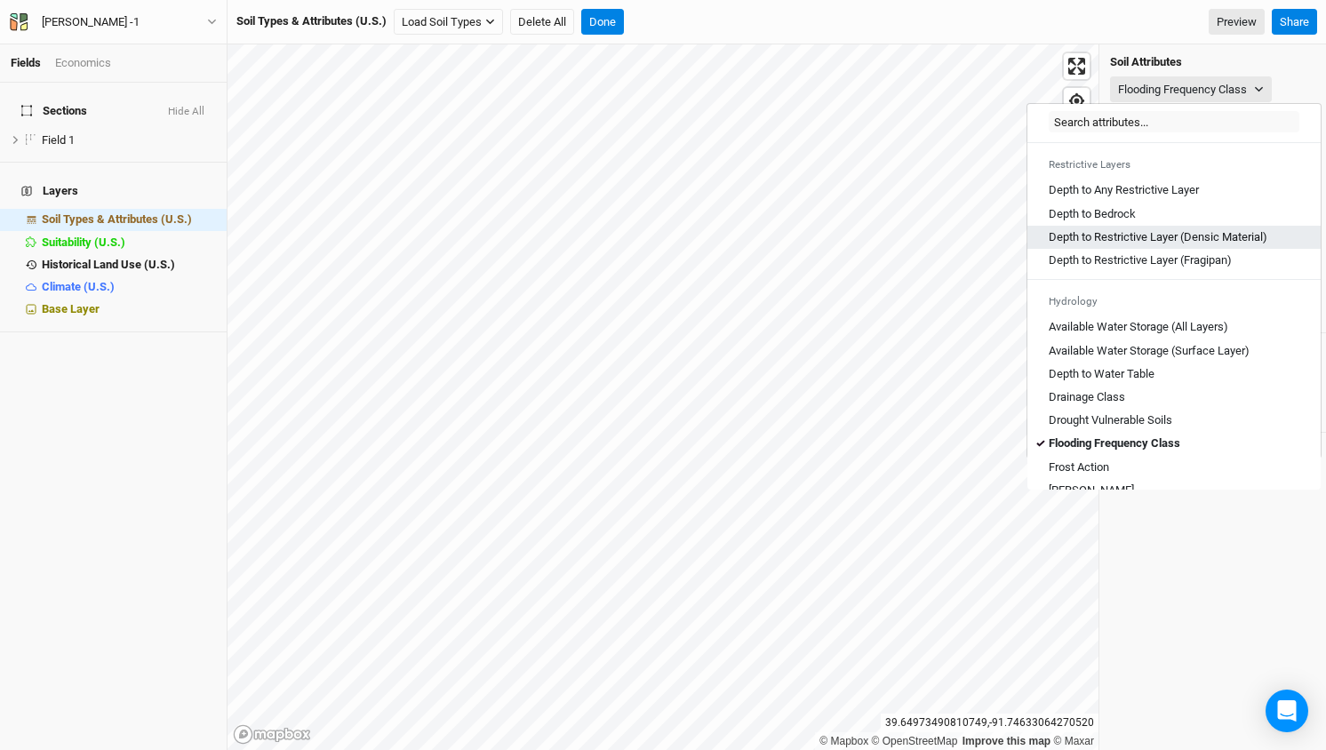
scroll to position [520, 0]
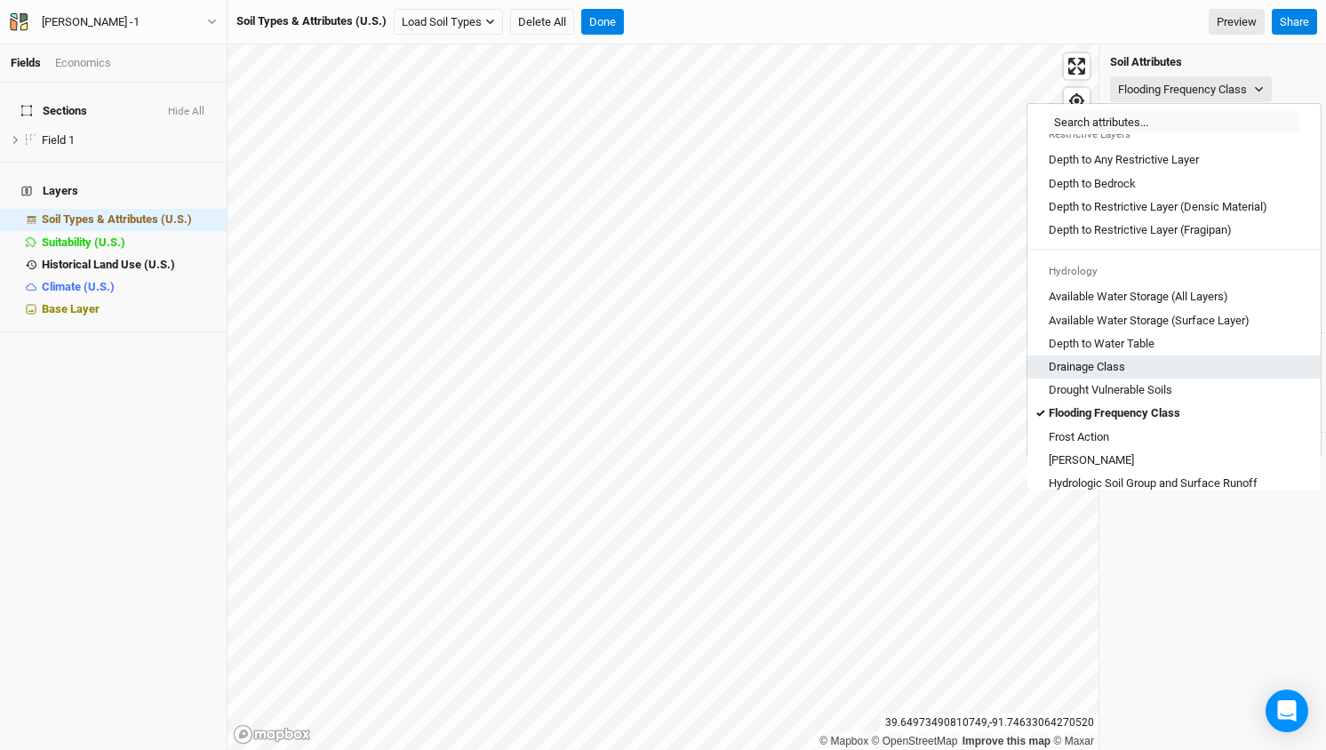
click at [1141, 373] on div "Drainage Class" at bounding box center [1174, 367] width 251 height 16
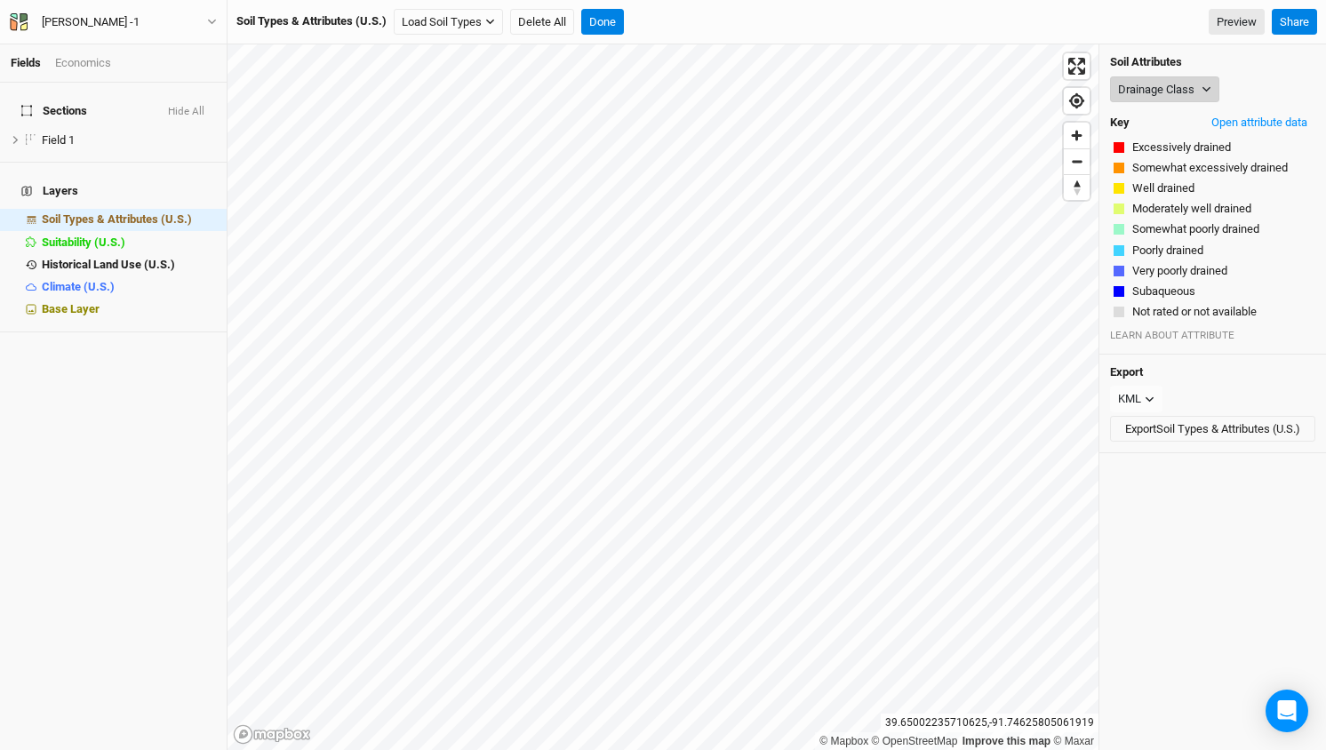
click at [1200, 90] on button "Drainage Class" at bounding box center [1164, 89] width 109 height 27
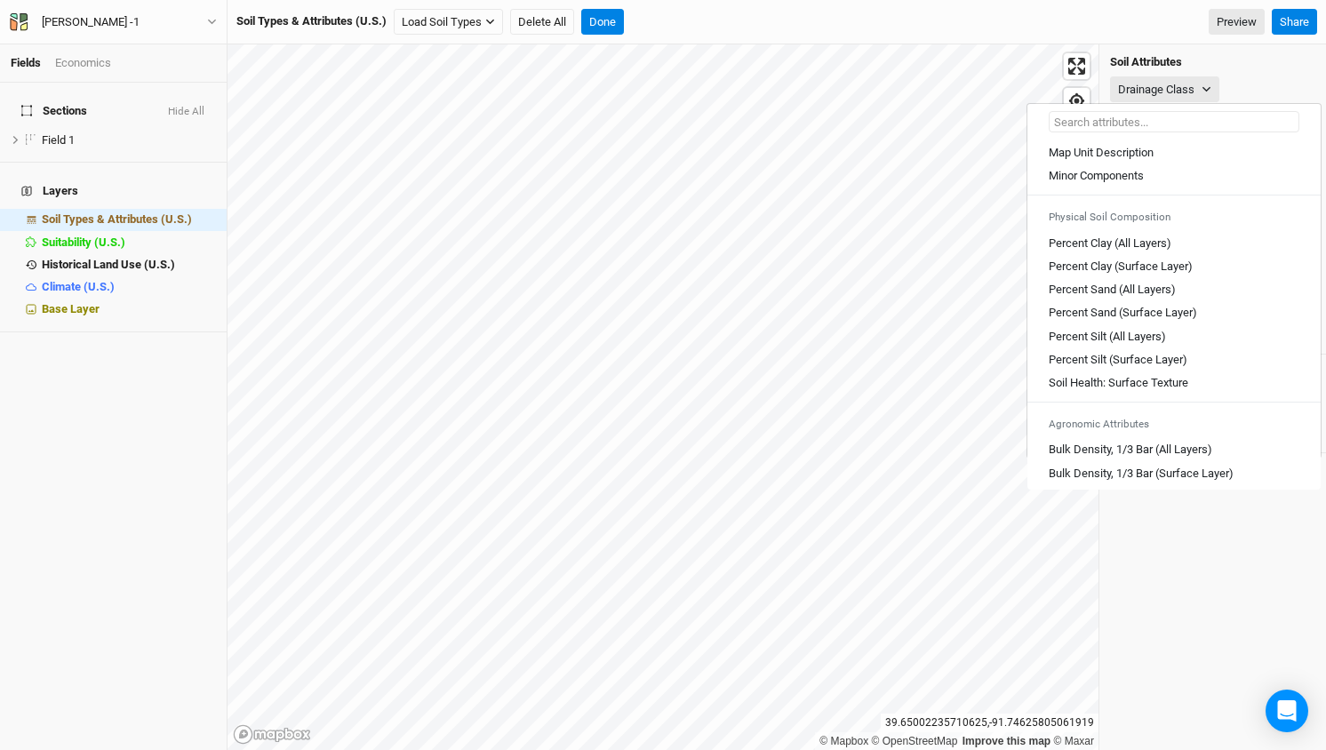
scroll to position [0, 0]
click at [209, 209] on span "hide" at bounding box center [204, 220] width 23 height 22
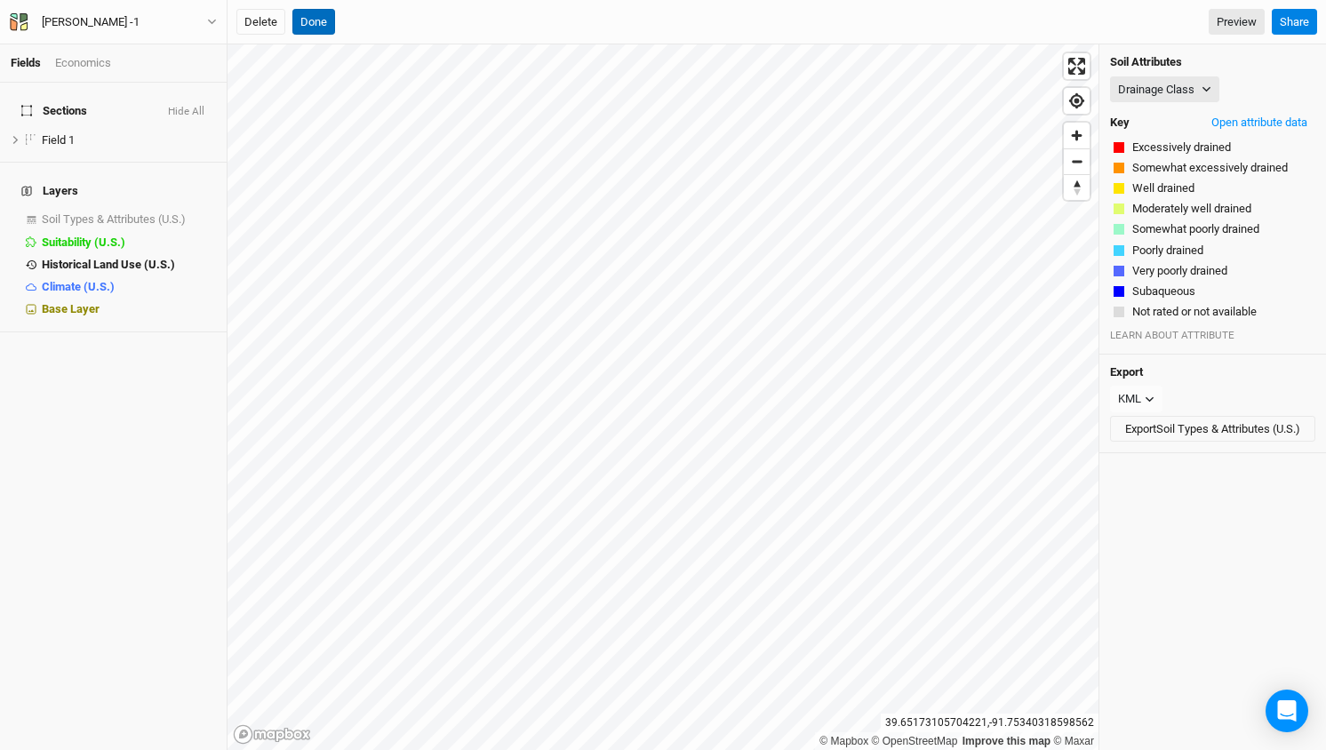
click at [329, 21] on button "Done" at bounding box center [313, 22] width 43 height 27
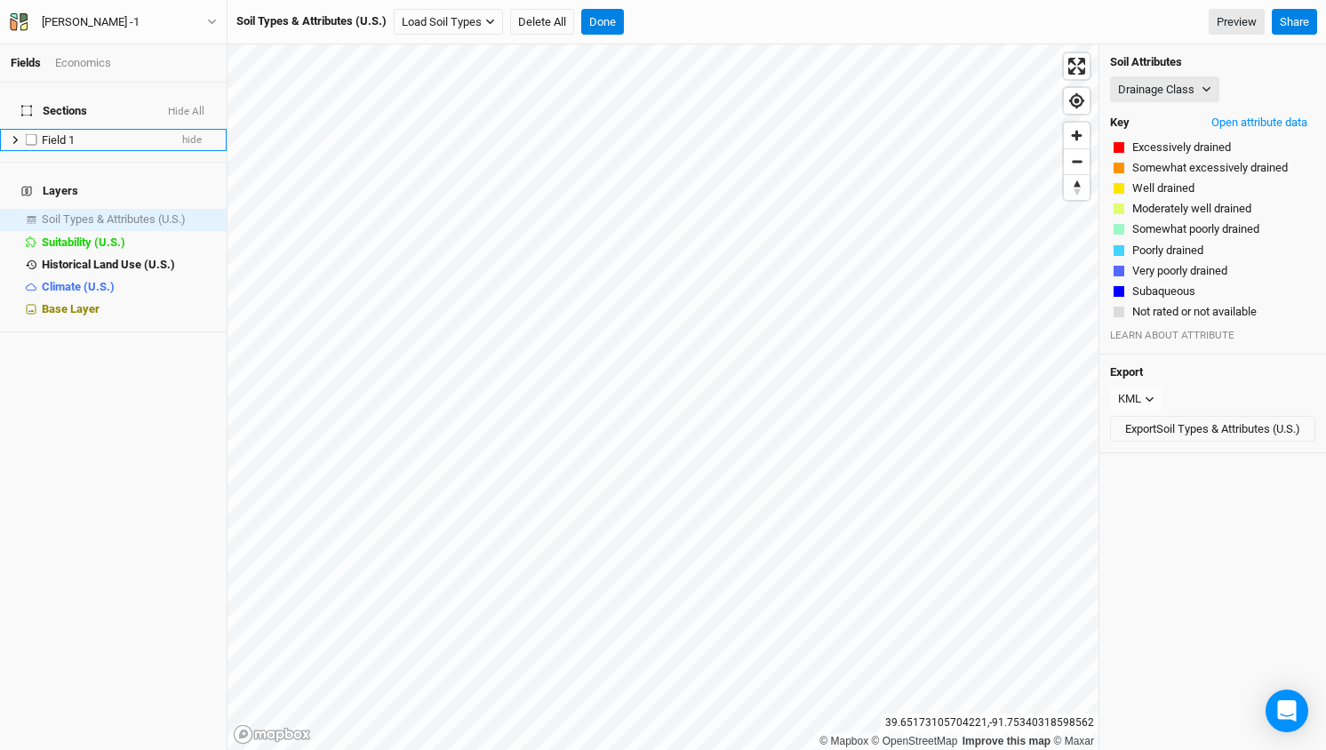
click at [65, 133] on span "Field 1" at bounding box center [58, 139] width 33 height 13
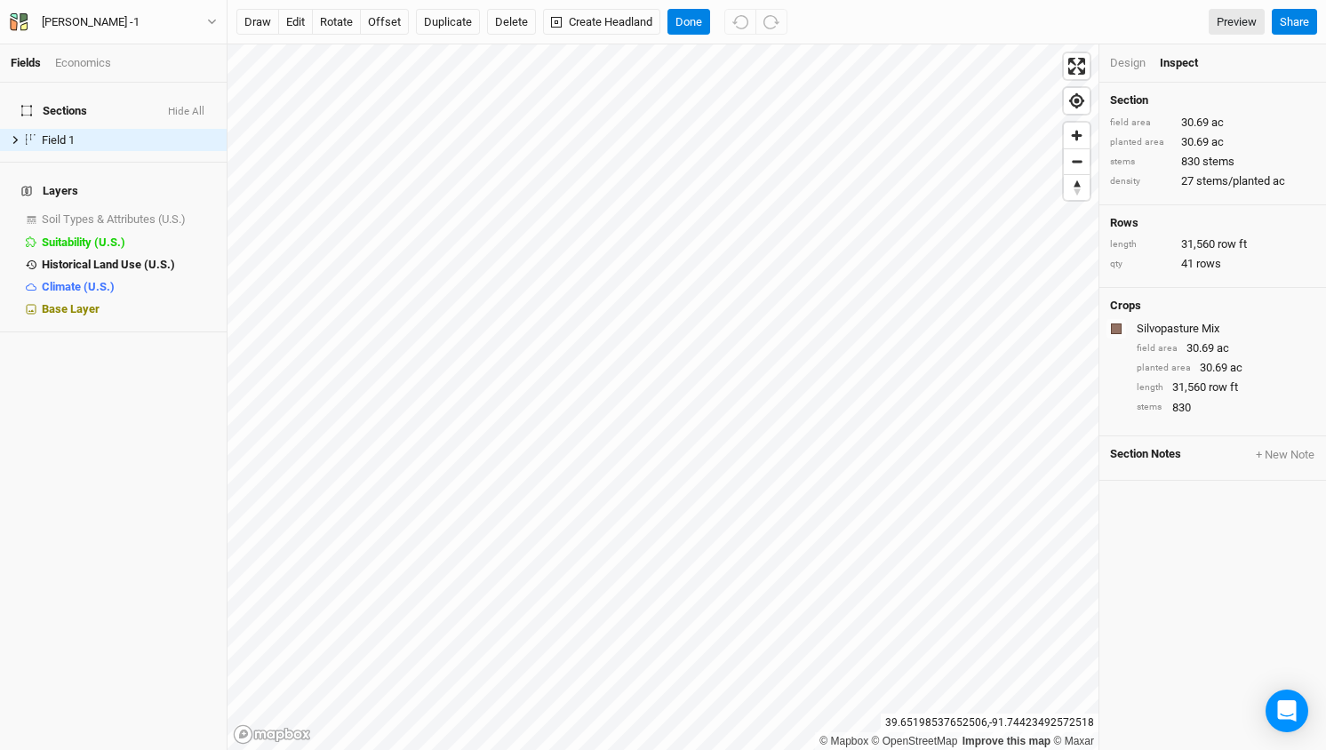
click at [1132, 60] on div "Design" at bounding box center [1128, 63] width 36 height 16
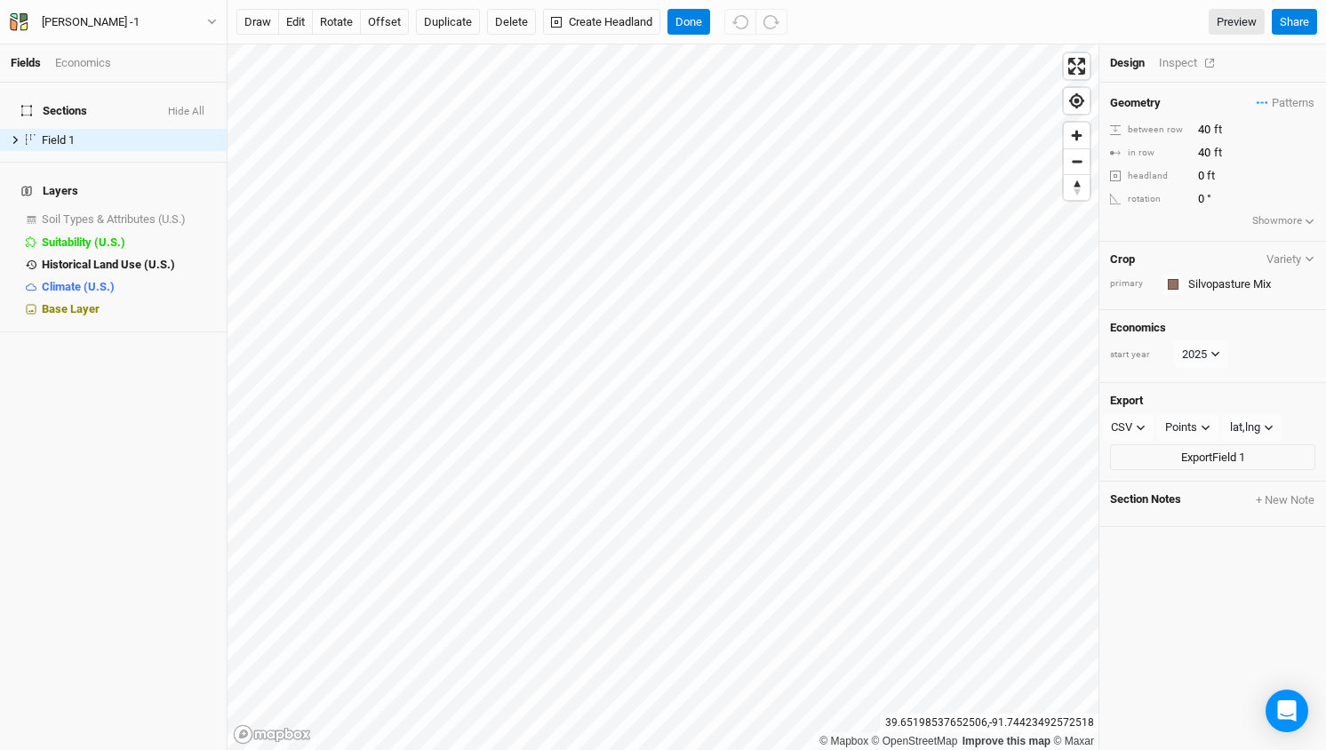
click at [1187, 59] on div "Inspect" at bounding box center [1190, 63] width 63 height 16
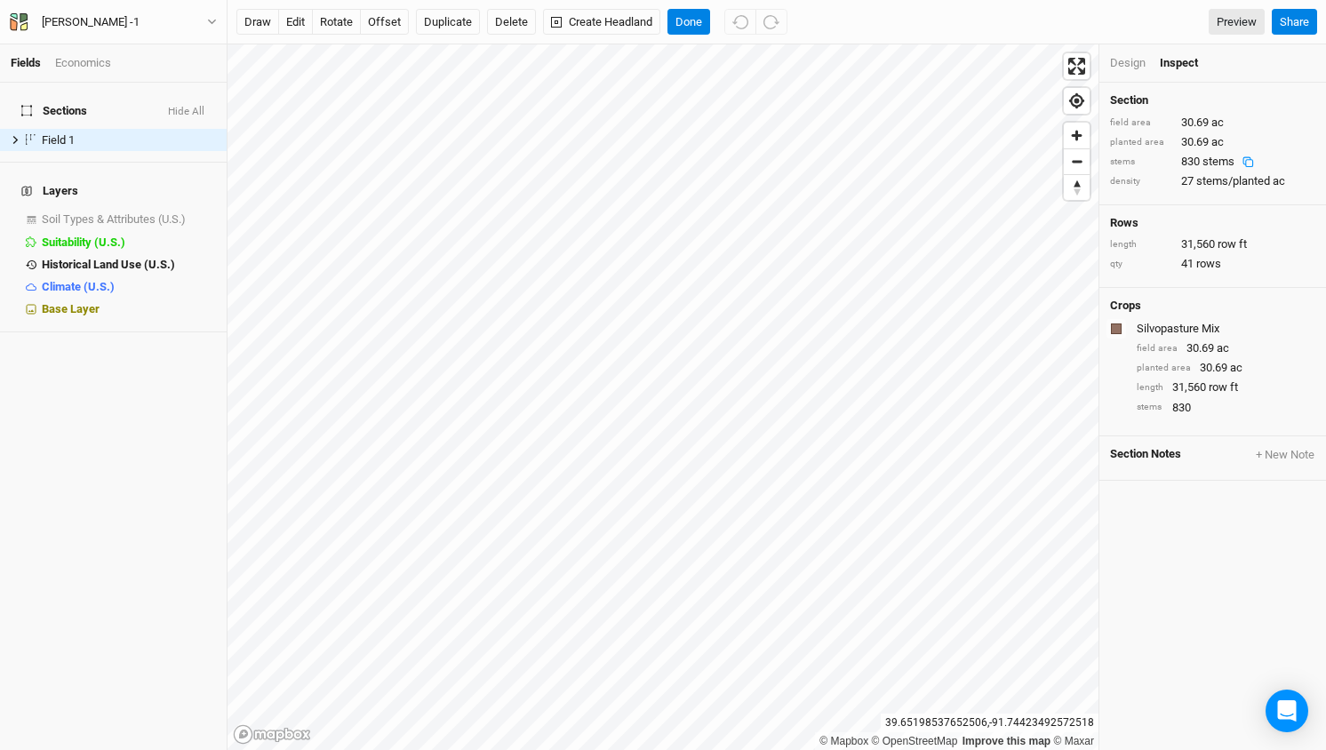
click at [1254, 157] on icon at bounding box center [1249, 162] width 12 height 12
click at [689, 23] on button "Done" at bounding box center [689, 22] width 43 height 27
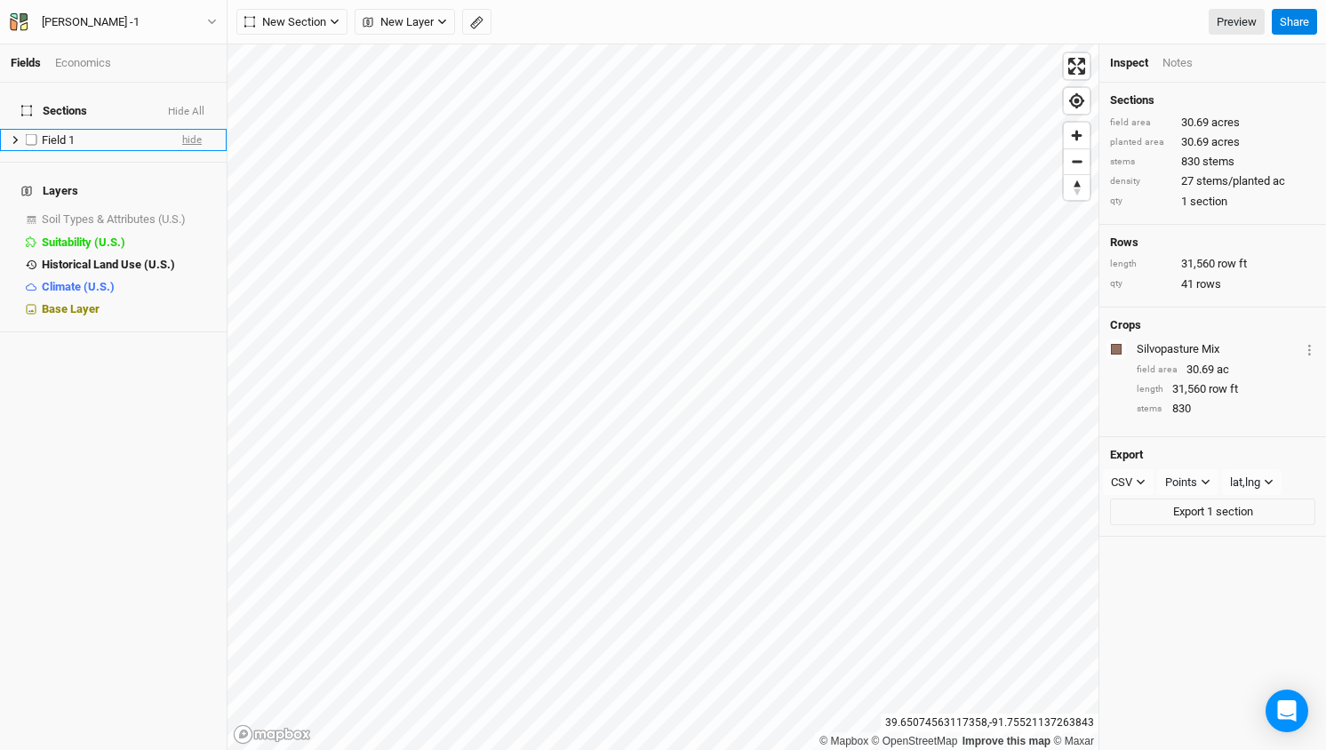
click at [195, 129] on span "hide" at bounding box center [192, 140] width 20 height 22
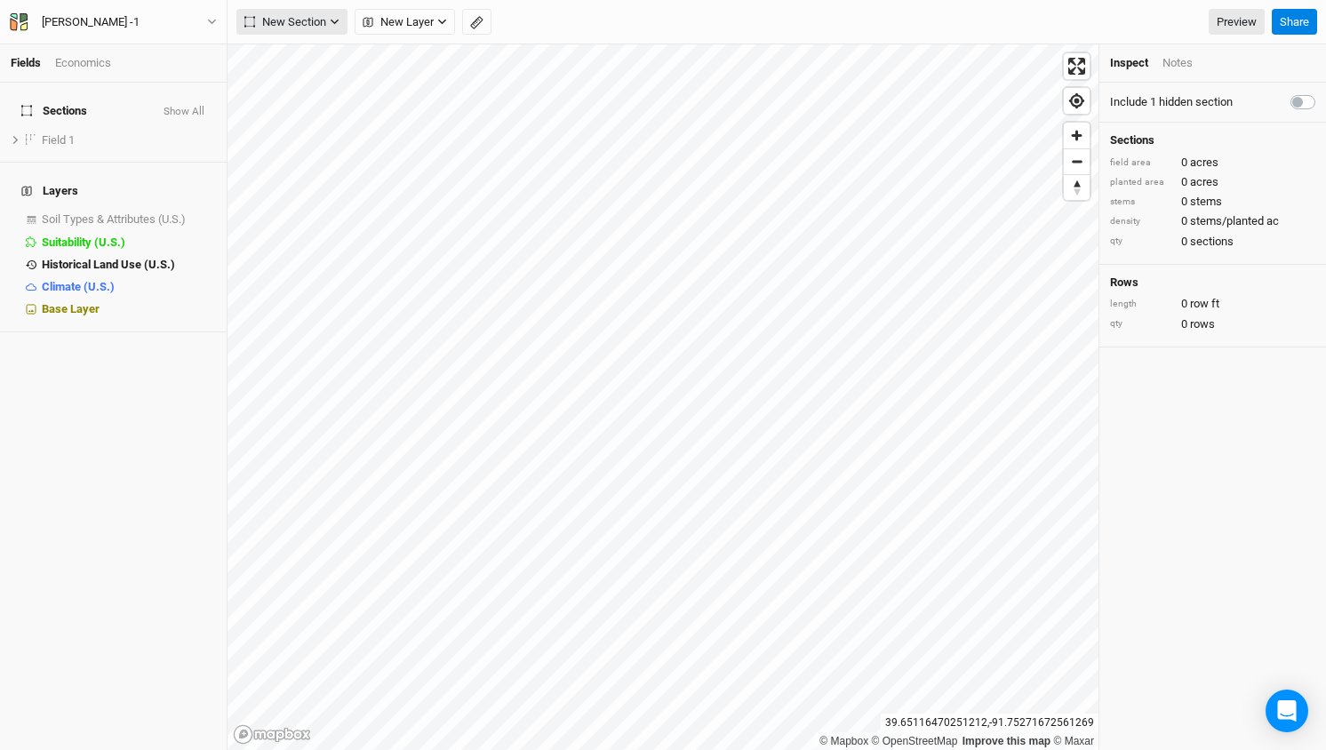
click at [292, 22] on span "New Section" at bounding box center [285, 22] width 82 height 18
click at [295, 61] on div "Grid" at bounding box center [288, 58] width 27 height 20
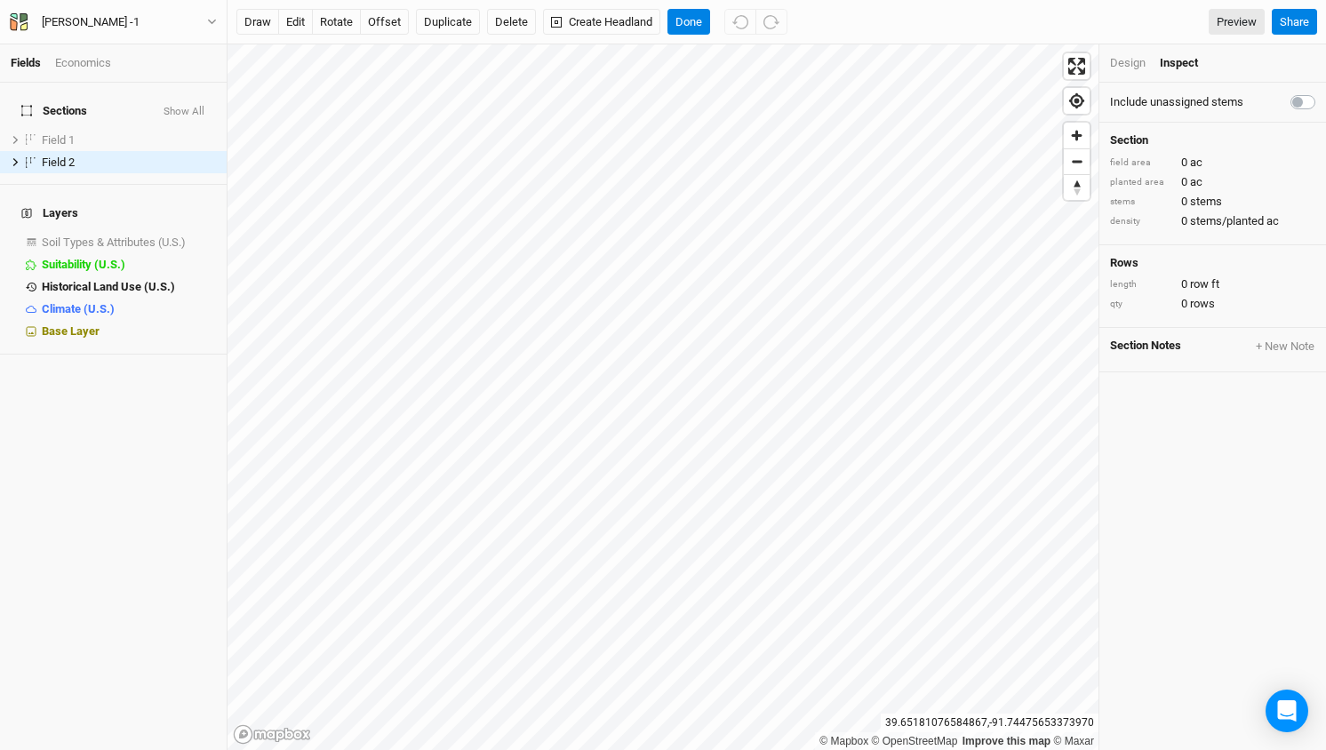
click at [1133, 63] on div "Design" at bounding box center [1128, 63] width 36 height 16
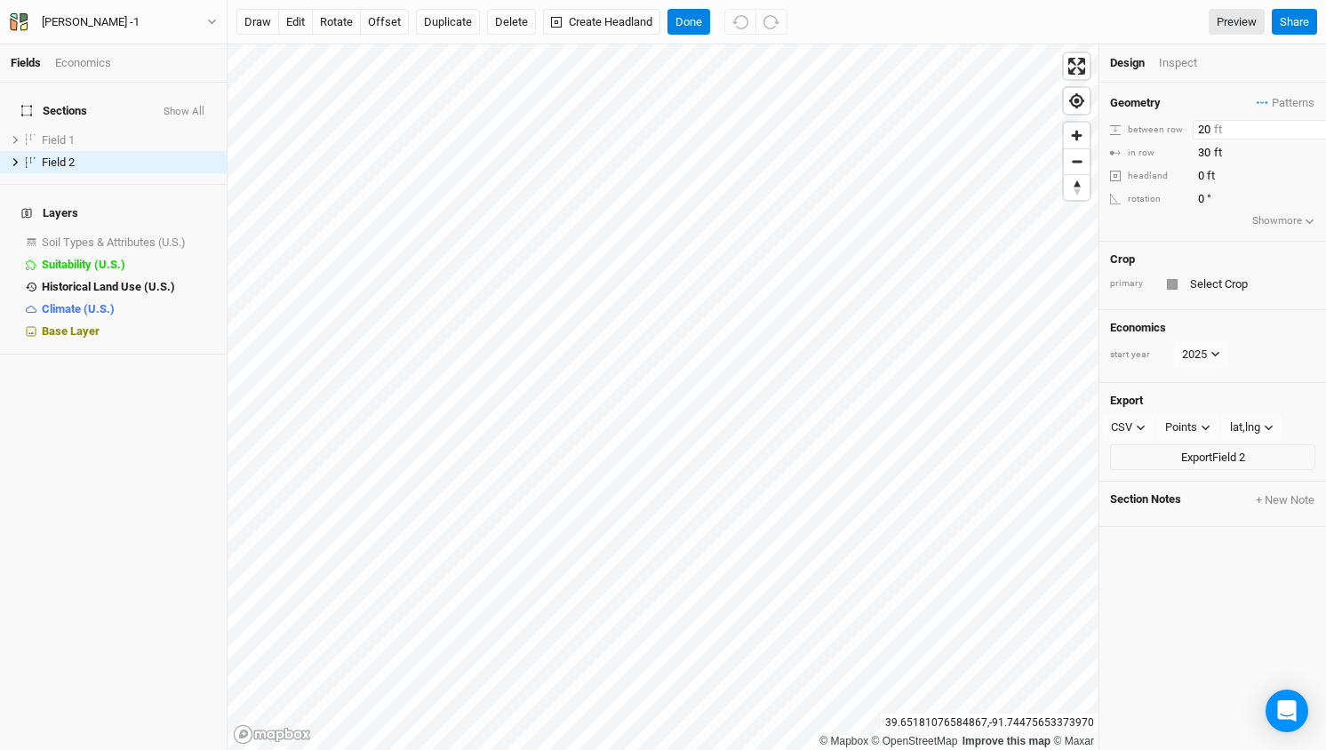
click at [1203, 124] on input "20" at bounding box center [1270, 130] width 155 height 20
type input "60"
click at [1207, 158] on input "30" at bounding box center [1270, 153] width 155 height 20
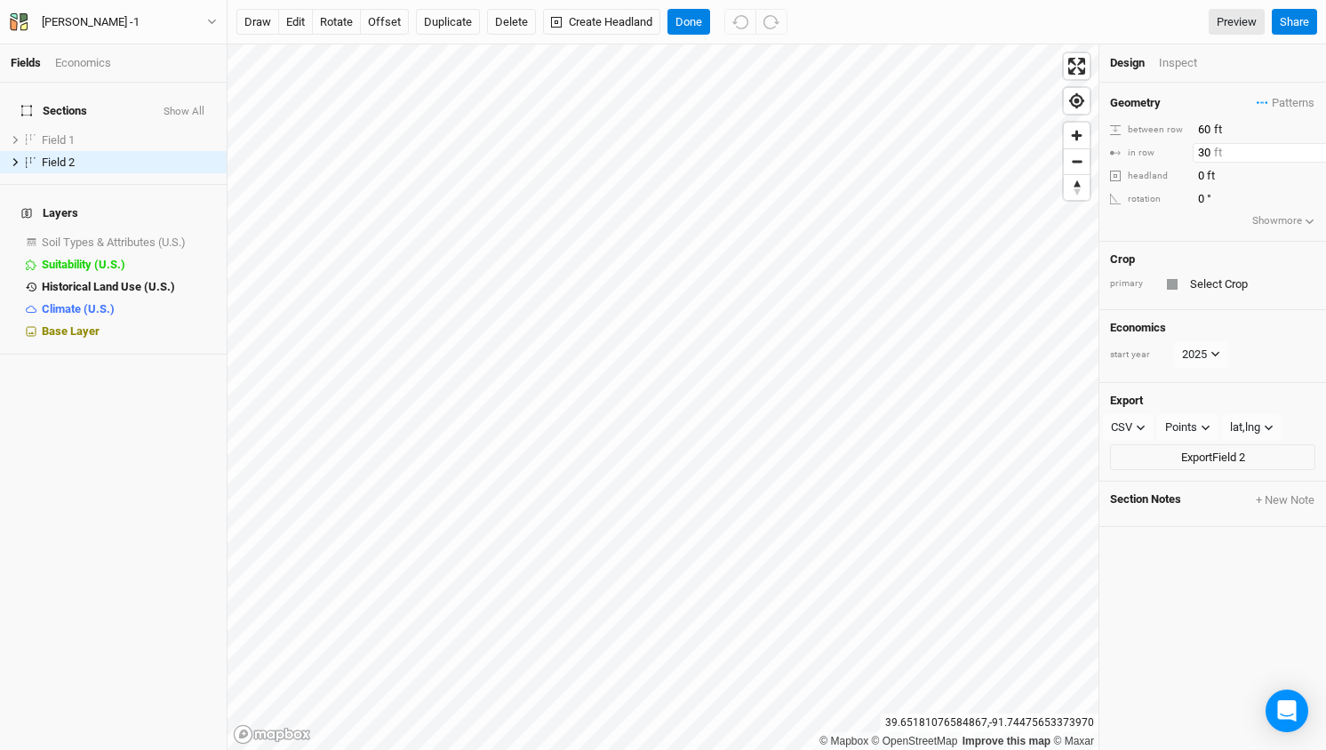
click at [1207, 158] on input "30" at bounding box center [1270, 153] width 155 height 20
type input "60"
click at [1193, 232] on div "Geometry Patterns ＋ New in-row pattern between row 60 ft in row 60 ft headland …" at bounding box center [1213, 162] width 227 height 159
click at [1218, 276] on input "text" at bounding box center [1250, 284] width 131 height 21
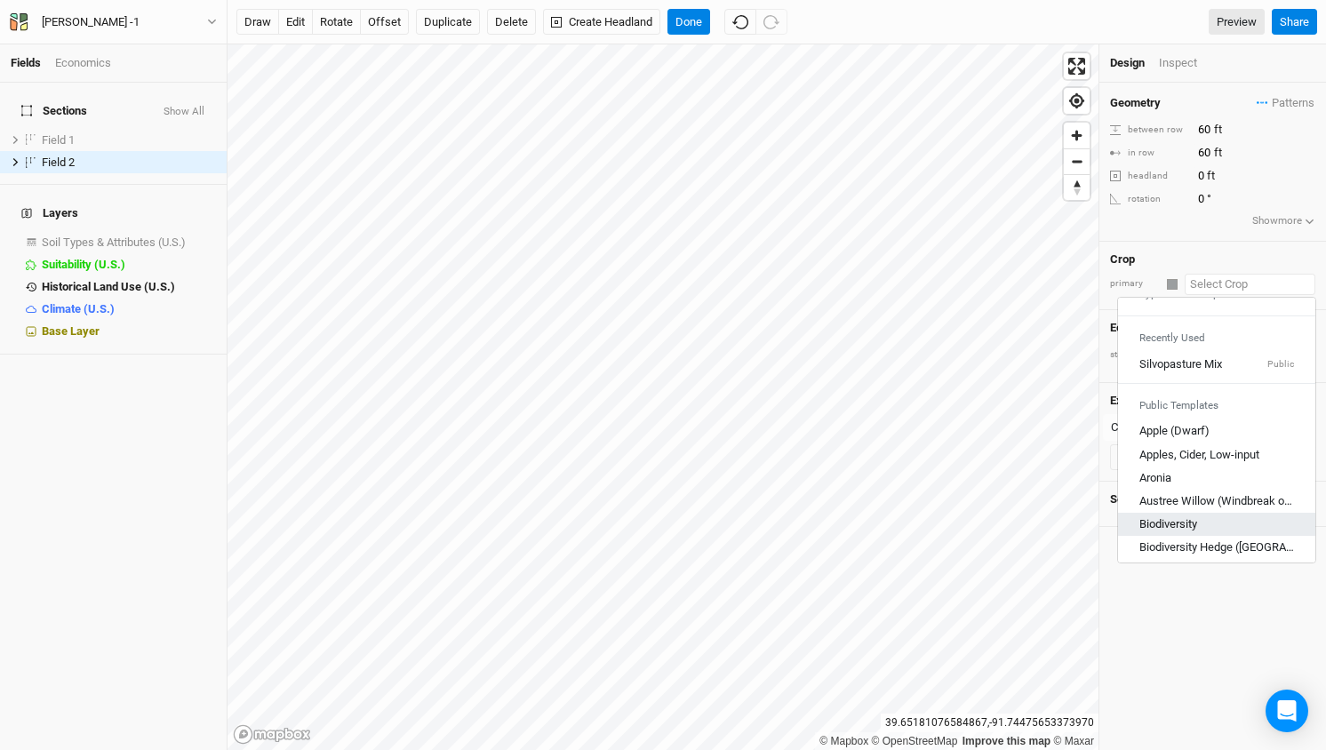
scroll to position [18, 0]
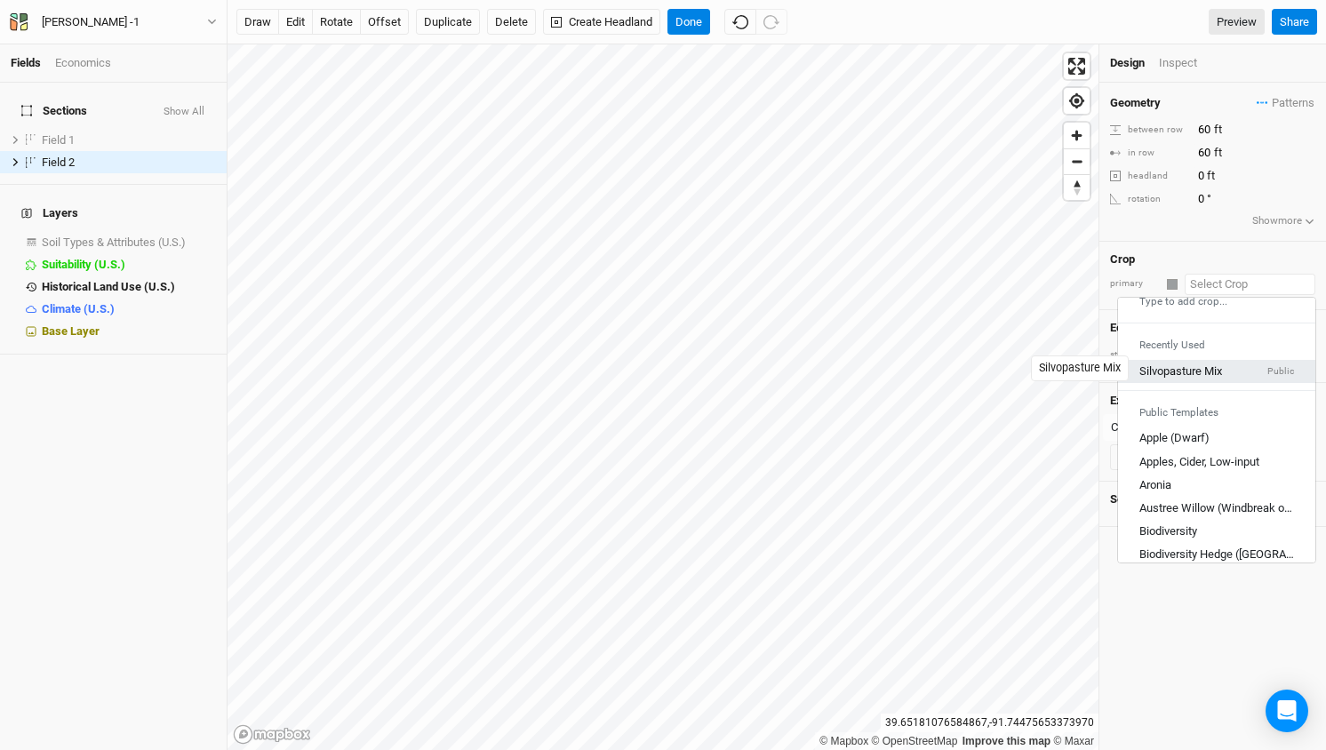
click at [1180, 369] on div "Silvopasture Mix" at bounding box center [1181, 371] width 83 height 16
type input "40"
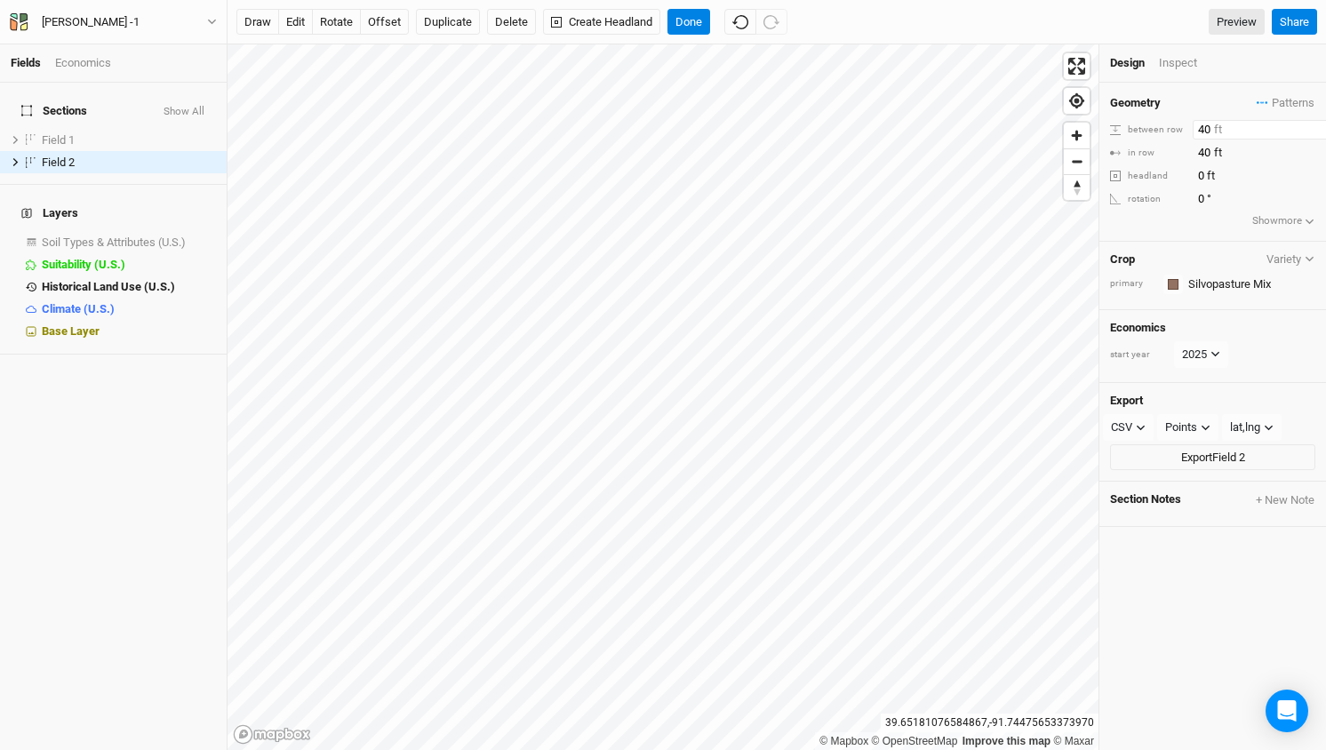
click at [1215, 132] on input "40" at bounding box center [1270, 130] width 155 height 20
type input "60"
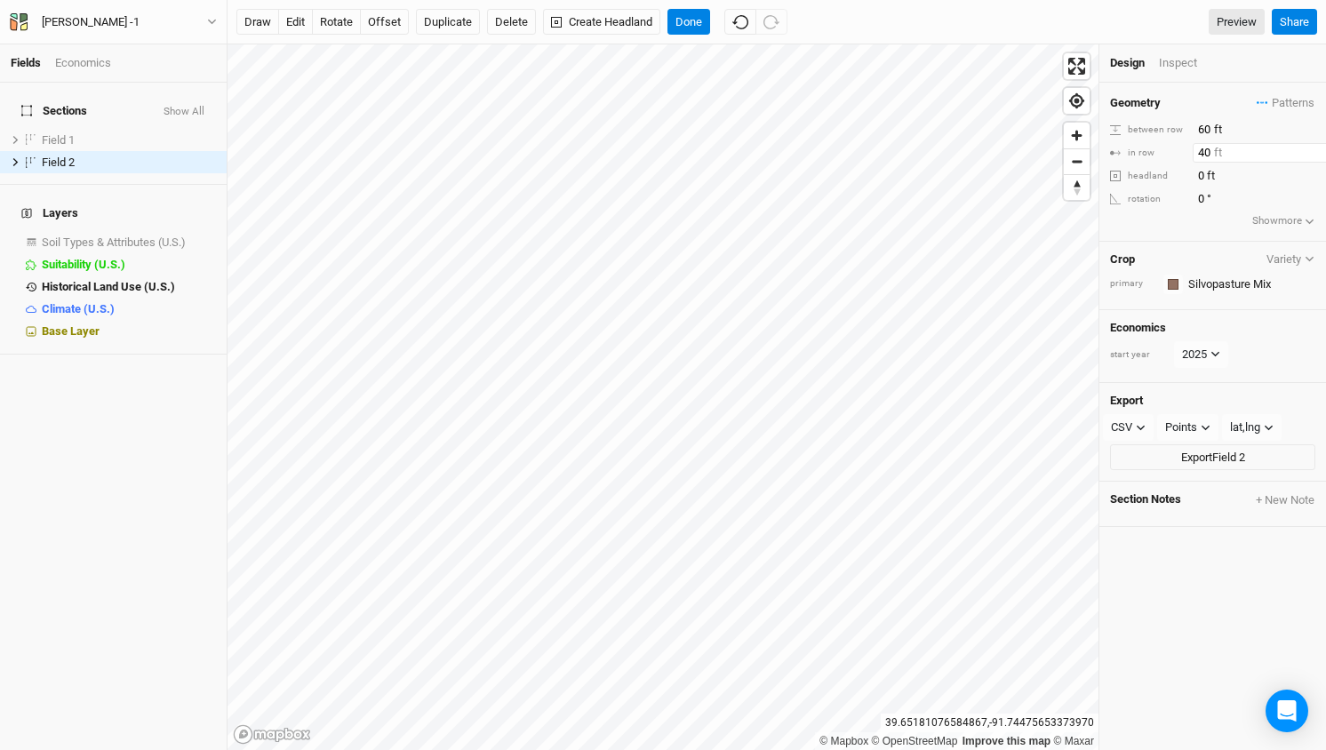
click at [1194, 152] on input "40" at bounding box center [1270, 153] width 155 height 20
click at [1305, 155] on input "60" at bounding box center [1270, 153] width 155 height 20
type input "60"
click at [1268, 176] on input "0" at bounding box center [1270, 176] width 155 height 20
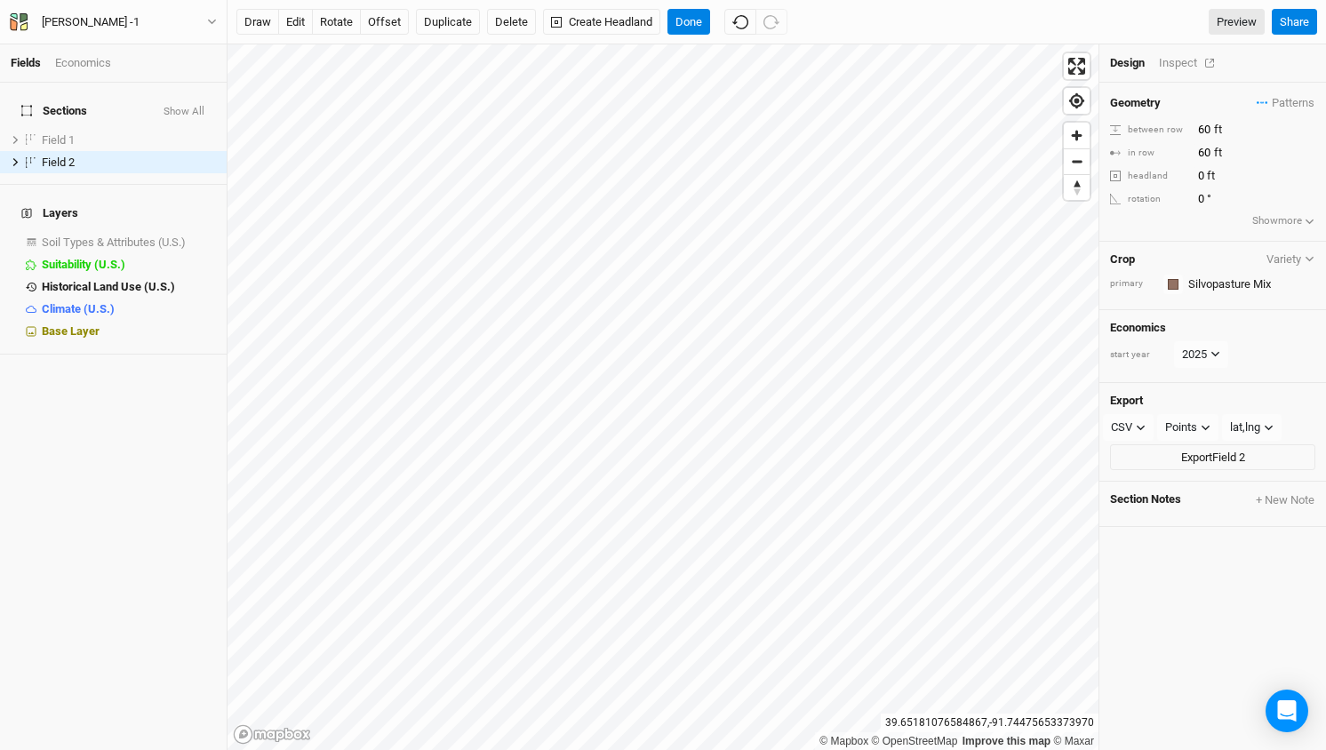
click at [1173, 60] on div "Inspect" at bounding box center [1190, 63] width 63 height 16
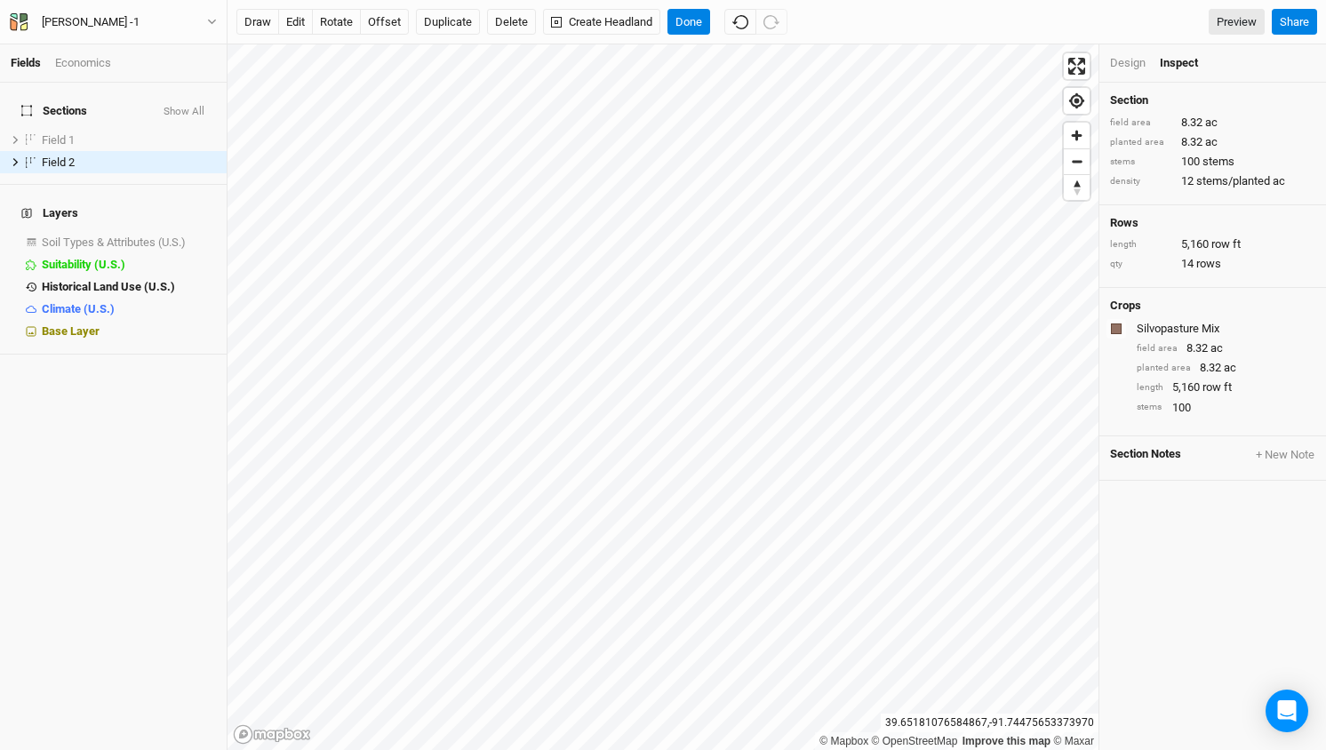
click at [1140, 61] on div "Design" at bounding box center [1128, 63] width 36 height 16
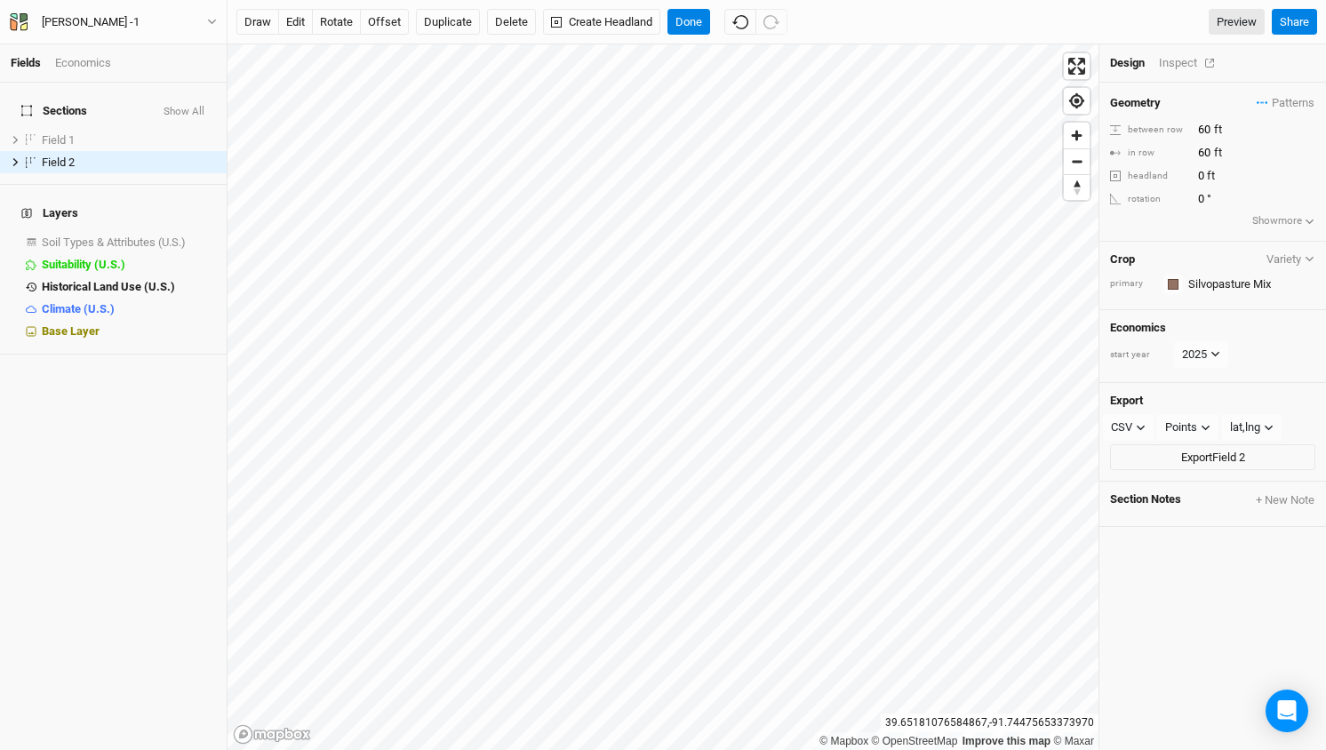
click at [1189, 68] on div "Inspect" at bounding box center [1190, 63] width 63 height 16
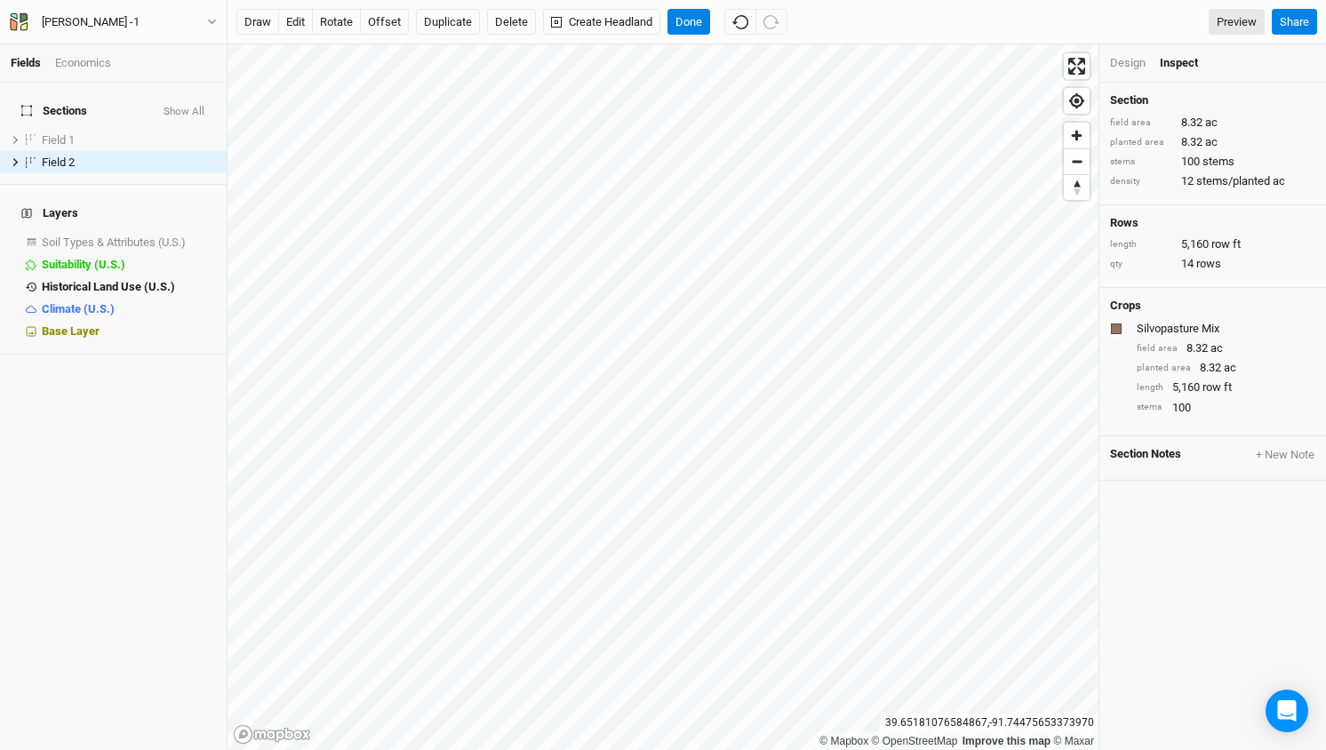
click at [1124, 64] on div "Design" at bounding box center [1128, 63] width 36 height 16
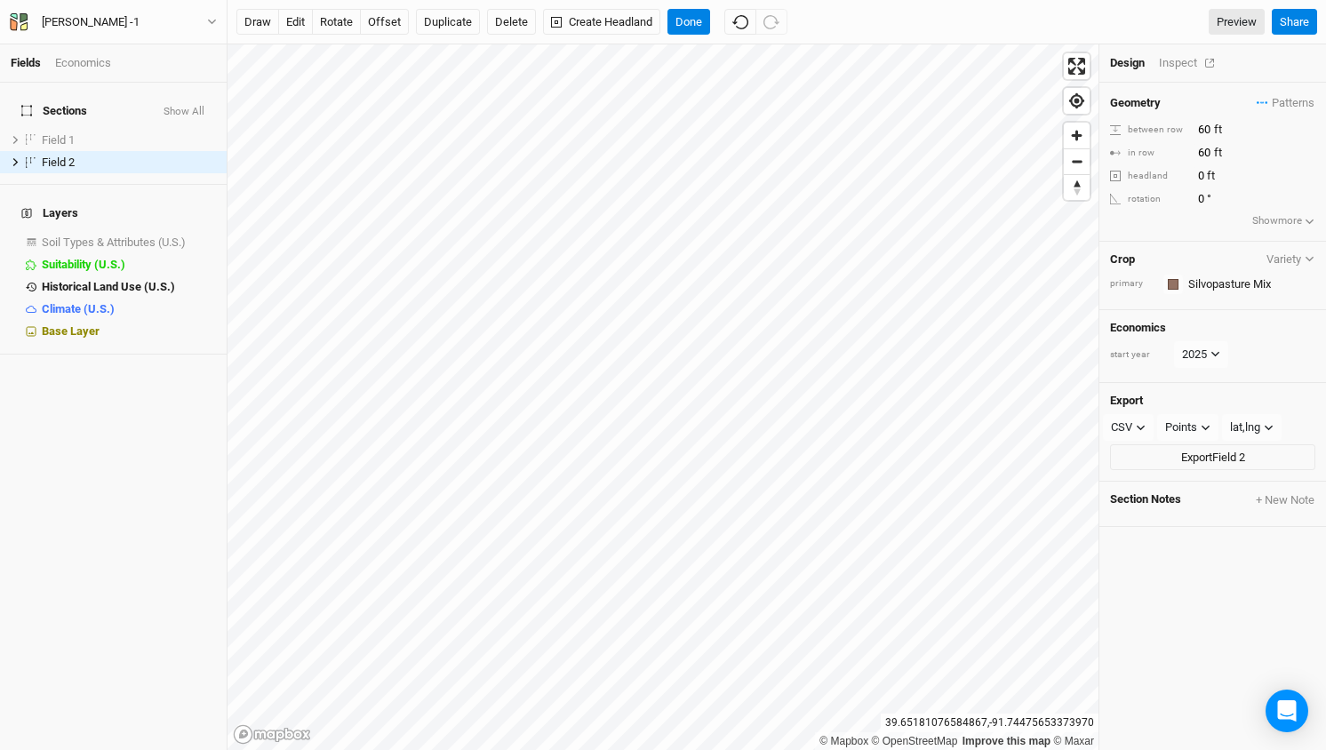
click at [1175, 63] on div "Inspect" at bounding box center [1190, 63] width 63 height 16
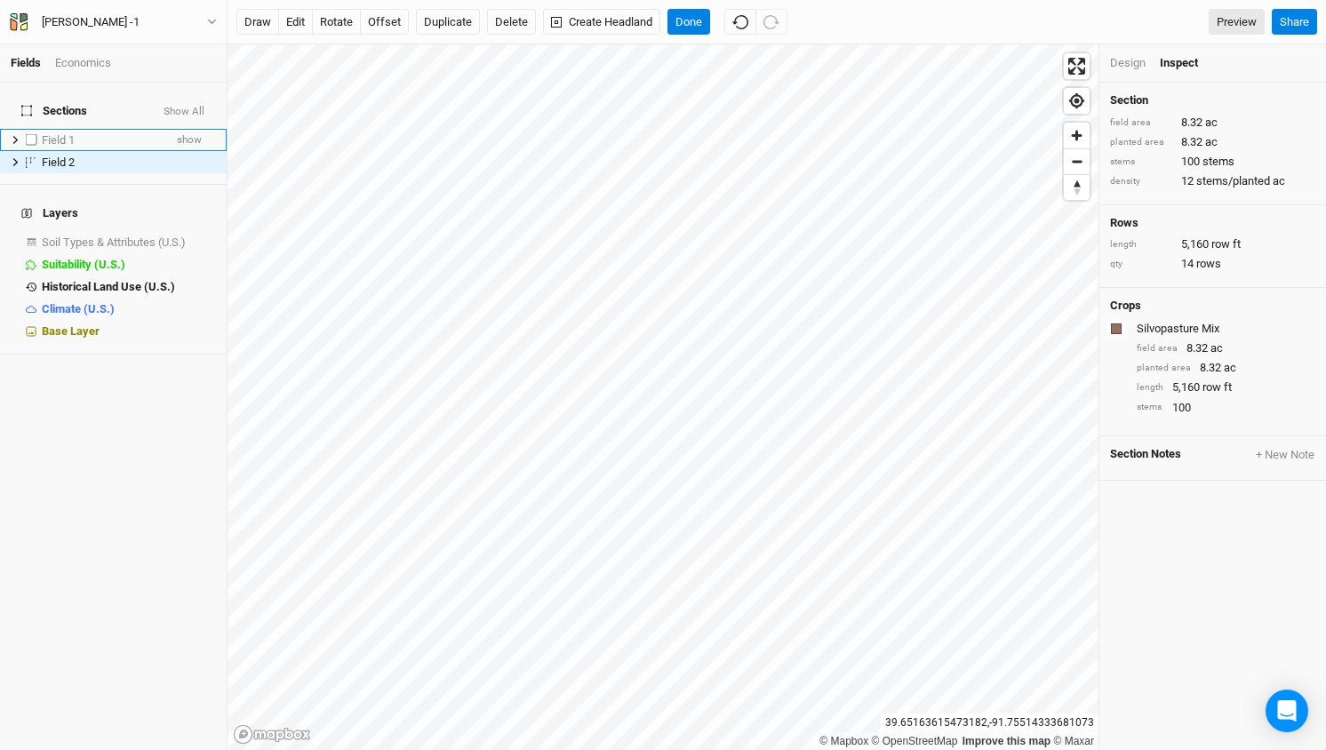
click at [75, 133] on span "Field 1" at bounding box center [58, 139] width 33 height 13
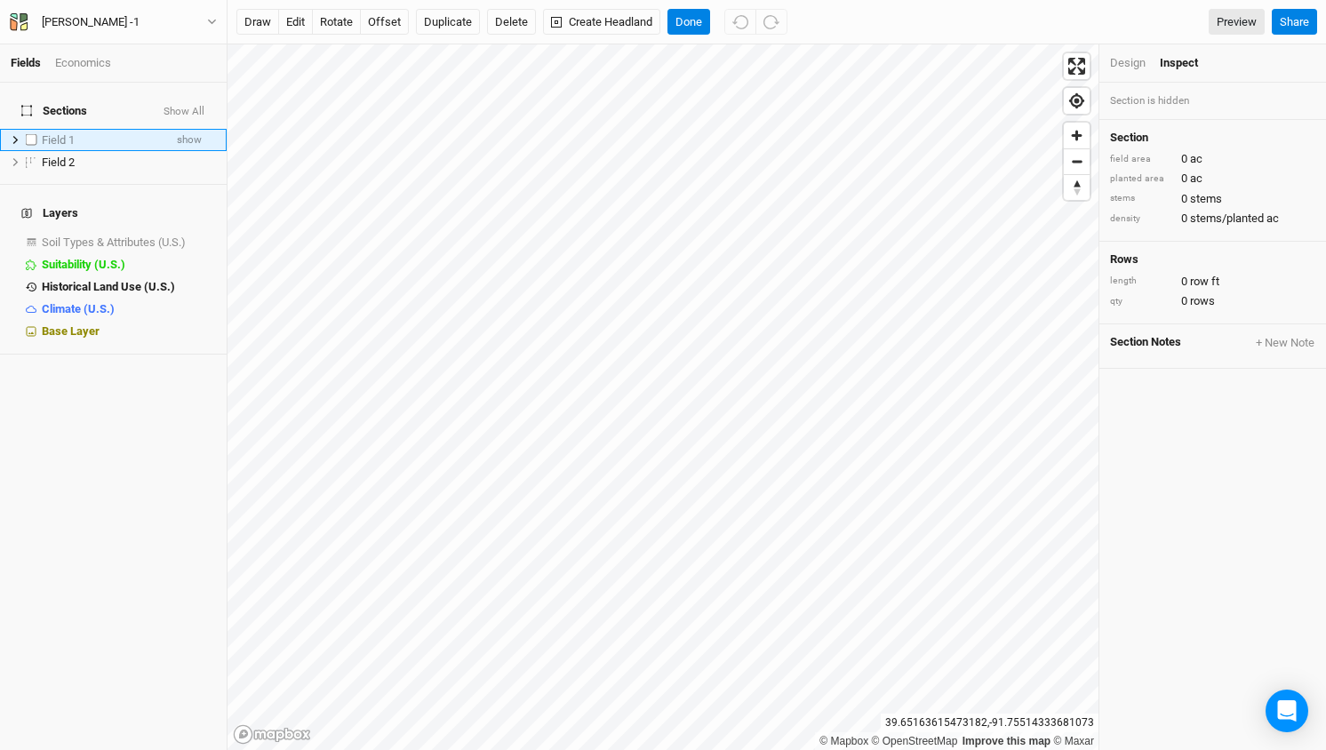
click at [53, 133] on span "Field 1" at bounding box center [58, 139] width 33 height 13
click at [188, 129] on span "show" at bounding box center [189, 140] width 25 height 22
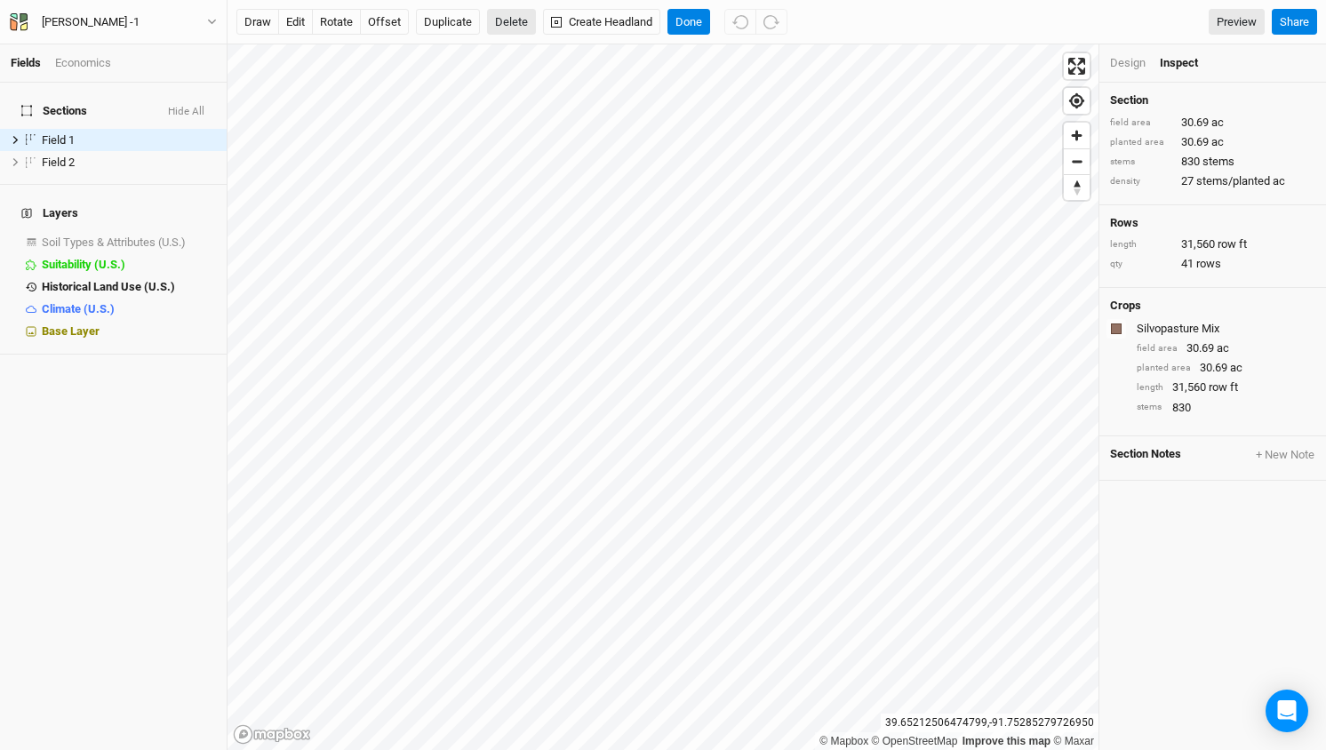
click at [511, 23] on button "Delete" at bounding box center [511, 22] width 49 height 27
click at [541, 23] on button "Confirm" at bounding box center [523, 22] width 55 height 27
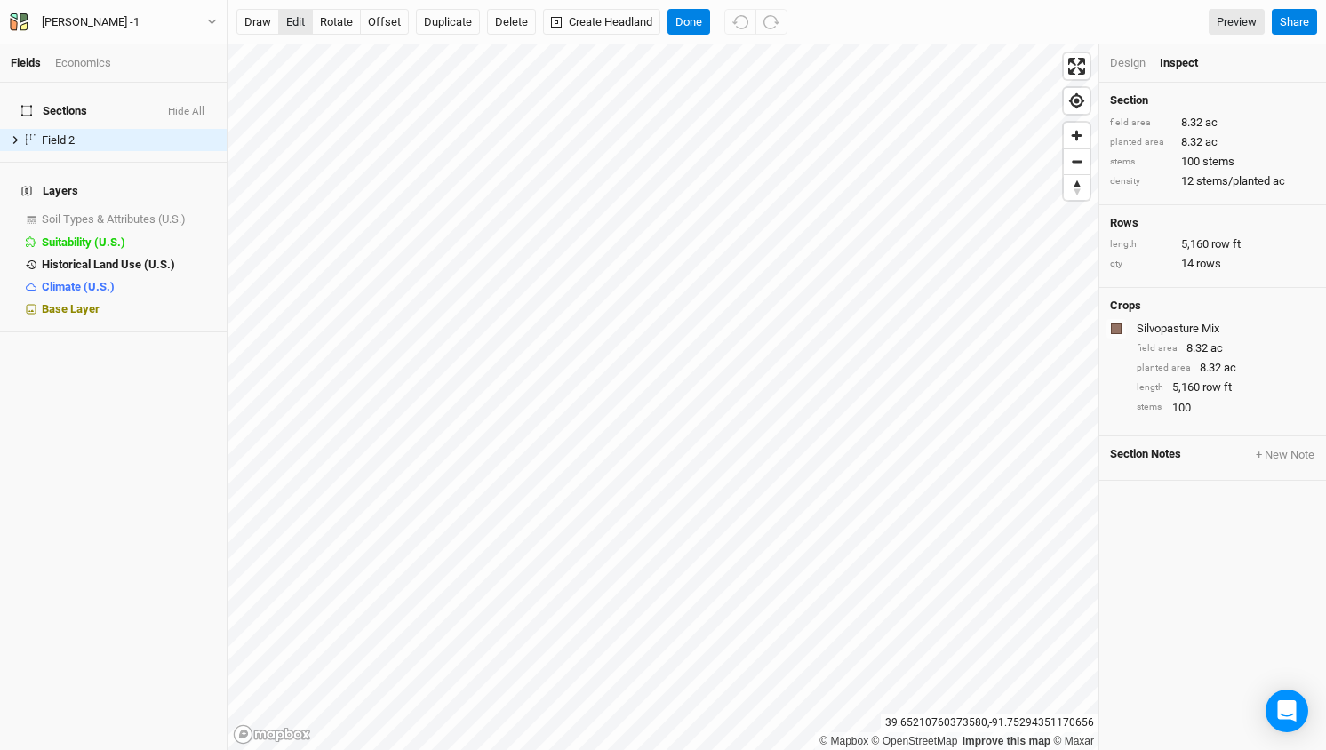
click at [296, 24] on button "edit" at bounding box center [295, 22] width 35 height 27
click at [1080, 71] on span "Enter fullscreen" at bounding box center [1077, 66] width 26 height 26
click at [743, 26] on icon "button" at bounding box center [740, 22] width 16 height 16
click at [772, 25] on icon "button" at bounding box center [772, 22] width 16 height 16
click at [1078, 188] on span "Reset bearing to north" at bounding box center [1077, 187] width 26 height 25
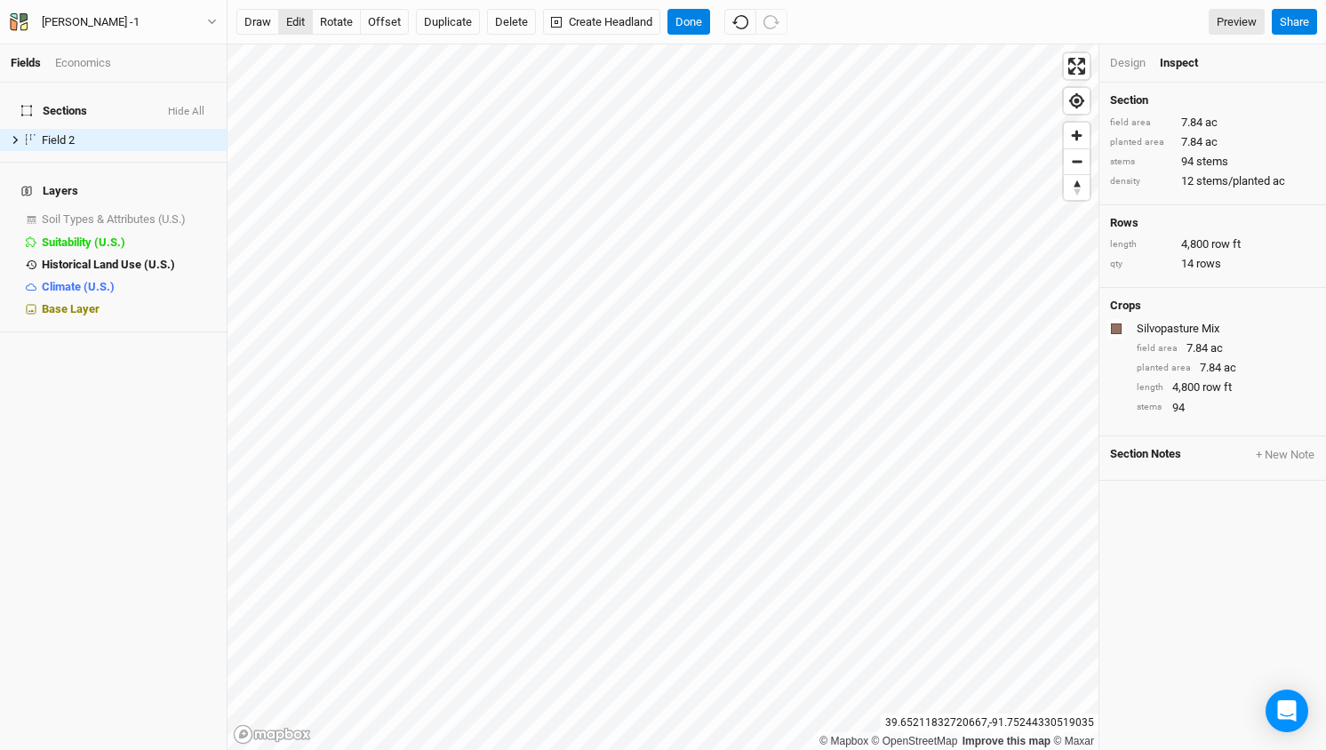
click at [298, 19] on button "edit" at bounding box center [295, 22] width 35 height 27
click at [692, 24] on button "Done" at bounding box center [689, 22] width 43 height 27
click at [293, 21] on button "edit" at bounding box center [295, 22] width 35 height 27
click at [697, 26] on button "Done" at bounding box center [689, 22] width 43 height 27
